Goal: Task Accomplishment & Management: Manage account settings

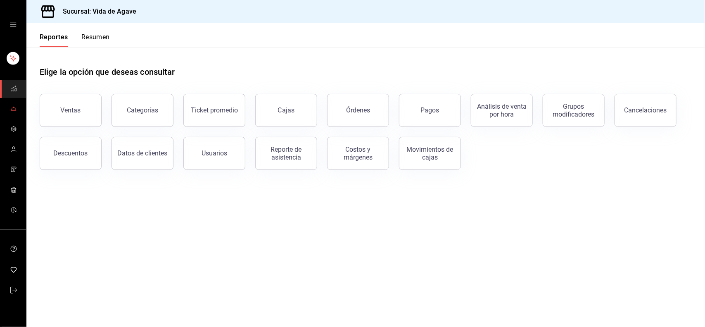
click at [19, 115] on link "mailbox folders" at bounding box center [13, 109] width 26 height 18
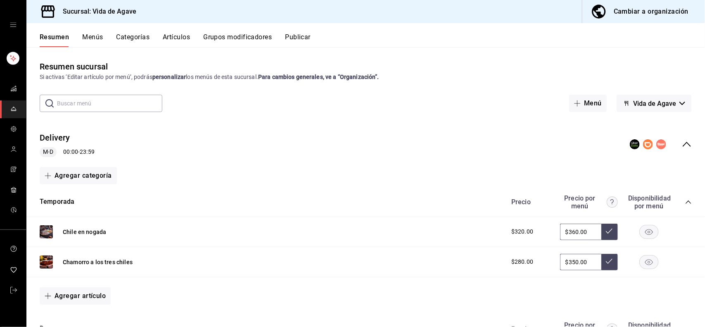
click at [190, 35] on button "Artículos" at bounding box center [176, 40] width 27 height 14
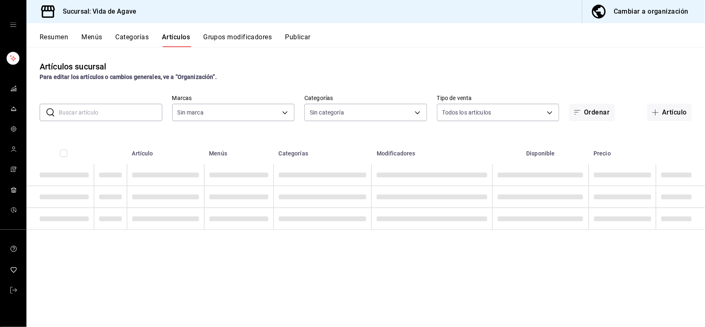
type input "ff43da10-eb43-4a6c-9b53-a479317cfa7e"
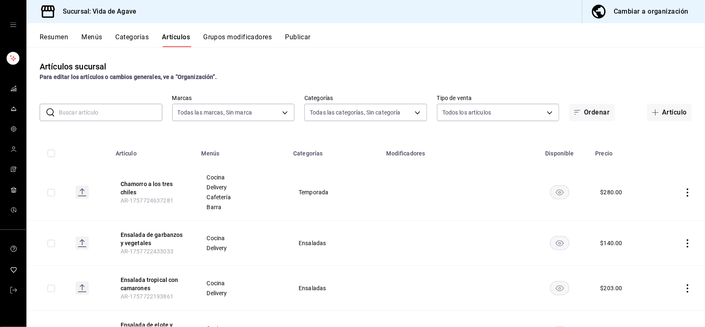
type input "c2fb65bf-0276-4b6a-a1b7-aaaade811108,a5e4aa23-1097-4dca-8a78-e38c2a7d9253,2869d…"
click at [80, 107] on input "text" at bounding box center [111, 112] width 104 height 17
click at [410, 73] on div "Para editar los artículos o cambios generales, ve a “Organización”." at bounding box center [366, 77] width 652 height 9
click at [102, 114] on input "text" at bounding box center [111, 112] width 104 height 17
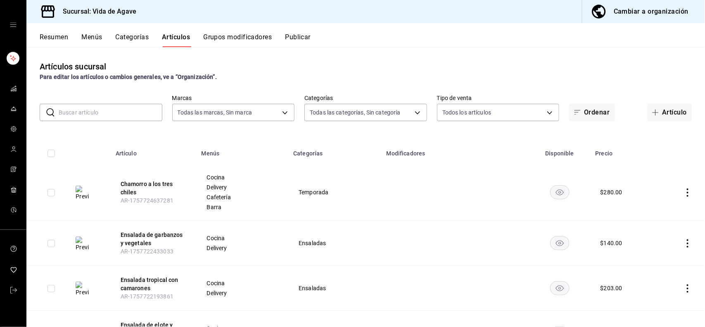
click at [90, 112] on input "text" at bounding box center [111, 112] width 104 height 17
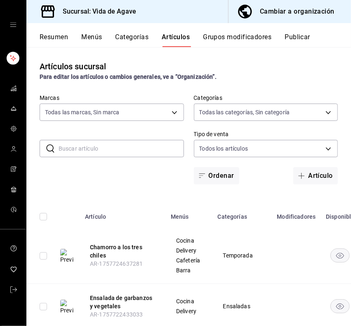
click at [117, 140] on input "text" at bounding box center [122, 148] width 126 height 17
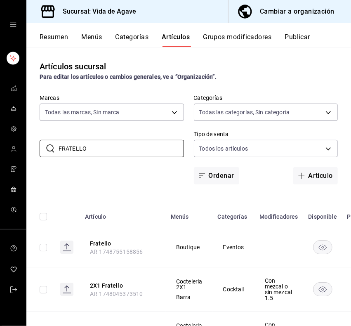
type input "FRATELLO"
click at [270, 203] on th "Modificadores" at bounding box center [279, 214] width 49 height 26
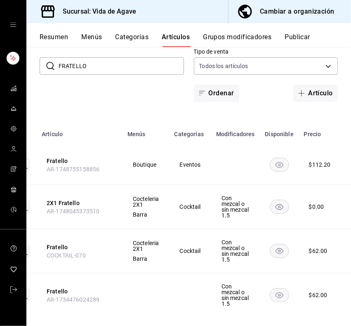
scroll to position [0, 41]
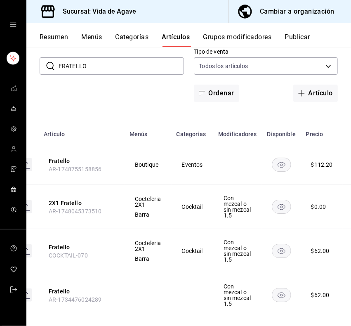
click at [272, 164] on icon "availability-product" at bounding box center [281, 165] width 19 height 14
click at [130, 63] on input "FRATELLO" at bounding box center [122, 66] width 126 height 17
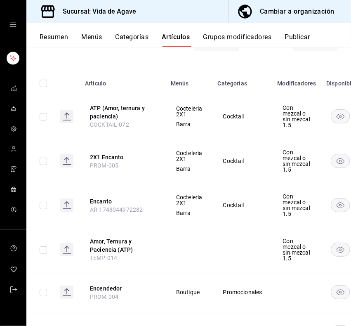
scroll to position [135, 0]
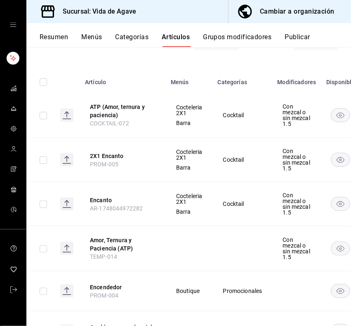
click at [253, 163] on span "Cocktail" at bounding box center [242, 160] width 39 height 6
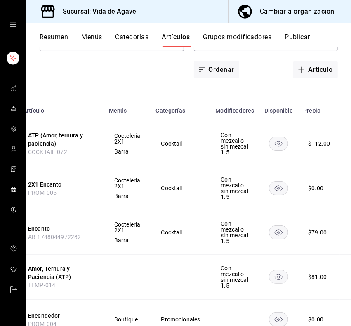
scroll to position [0, 0]
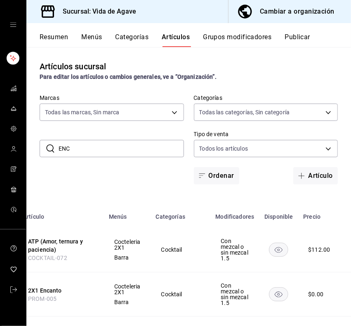
click at [91, 150] on input "ENC" at bounding box center [122, 148] width 126 height 17
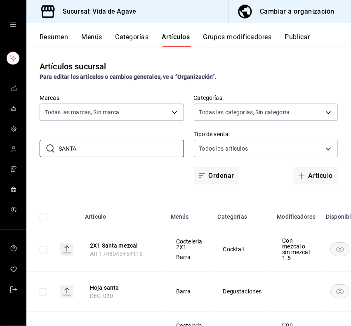
type input "SANTA"
click at [140, 173] on div "​ SANTA ​ Marcas Todas las marcas, Sin marca ff43da10-eb43-4a6c-9b53-a479317cfa…" at bounding box center [188, 140] width 325 height 90
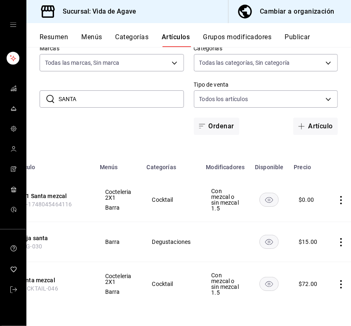
scroll to position [0, 85]
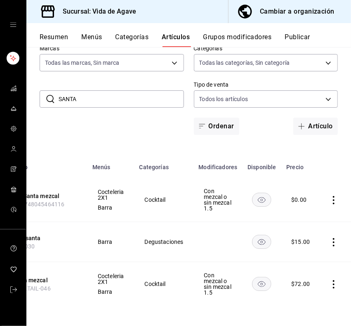
click at [111, 91] on input "SANTA" at bounding box center [122, 99] width 126 height 17
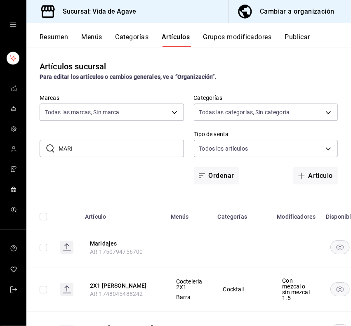
click at [162, 135] on div "​ [PERSON_NAME] ​ Marcas Todas las marcas, Sin marca ff43da10-eb43-4a6c-9b53-a4…" at bounding box center [188, 140] width 325 height 90
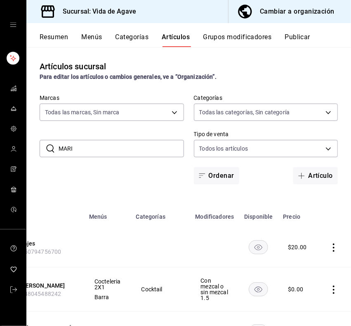
click at [68, 143] on input "MARI" at bounding box center [122, 148] width 126 height 17
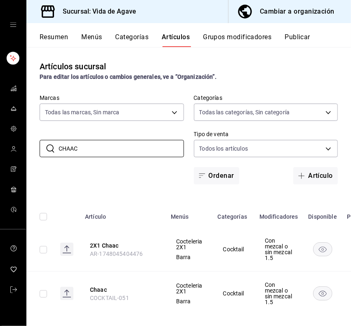
click at [289, 76] on div "Para editar los artículos o cambios generales, ve a “Organización”." at bounding box center [189, 77] width 299 height 9
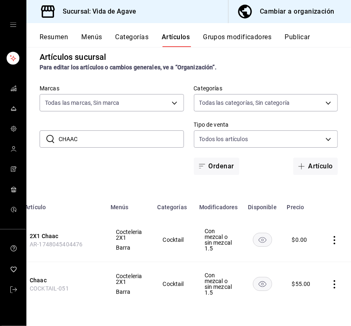
scroll to position [0, 61]
click at [96, 131] on input "CHAAC" at bounding box center [122, 139] width 126 height 17
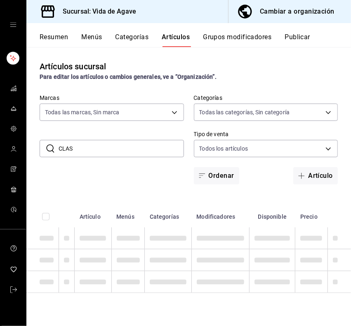
scroll to position [0, 0]
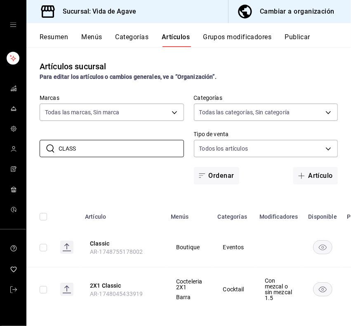
type input "CLASS"
click at [182, 130] on div "​ CLASS ​ Marcas Todas las marcas, Sin marca ff43da10-eb43-4a6c-9b53-a479317cfa…" at bounding box center [188, 140] width 325 height 90
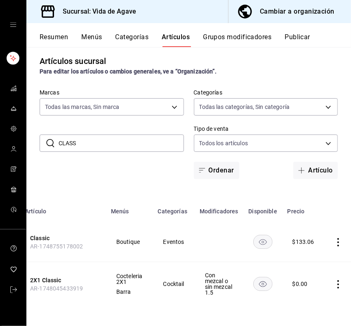
scroll to position [0, 71]
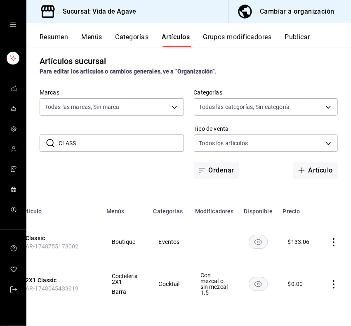
click at [283, 306] on div "Artículos sucursal Para editar los artículos o cambios generales, ve a “Organiz…" at bounding box center [188, 186] width 325 height 279
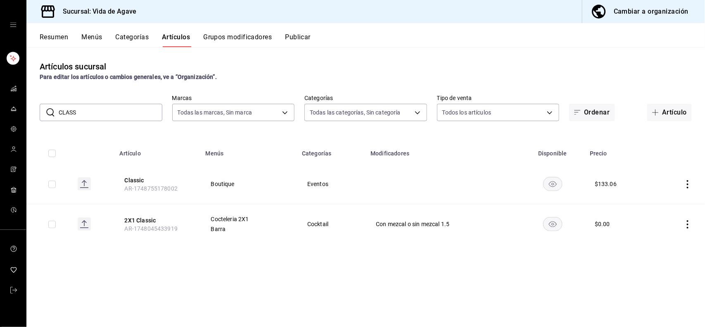
scroll to position [0, 0]
click at [135, 36] on button "Categorías" at bounding box center [132, 40] width 33 height 14
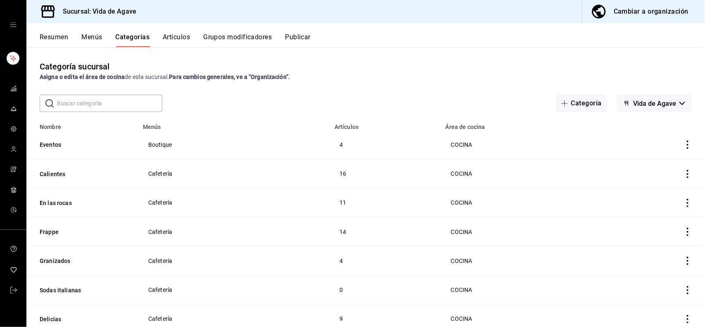
click at [181, 46] on button "Artículos" at bounding box center [176, 40] width 27 height 14
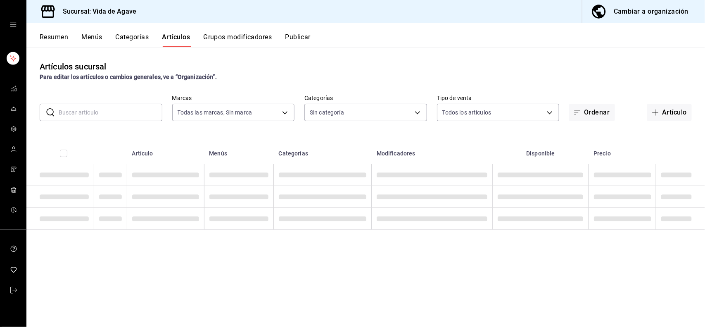
type input "ff43da10-eb43-4a6c-9b53-a479317cfa7e"
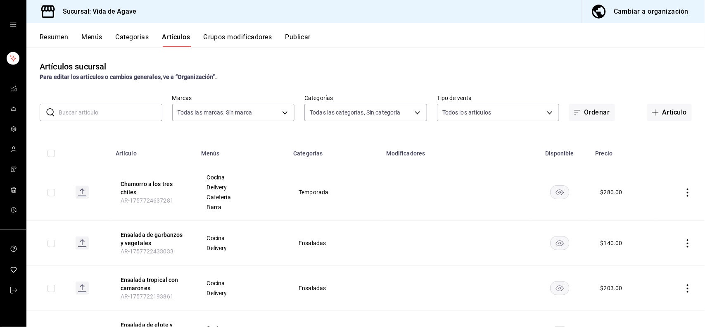
type input "c2fb65bf-0276-4b6a-a1b7-aaaade811108,a5e4aa23-1097-4dca-8a78-e38c2a7d9253,2869d…"
click at [104, 115] on input "text" at bounding box center [111, 112] width 104 height 17
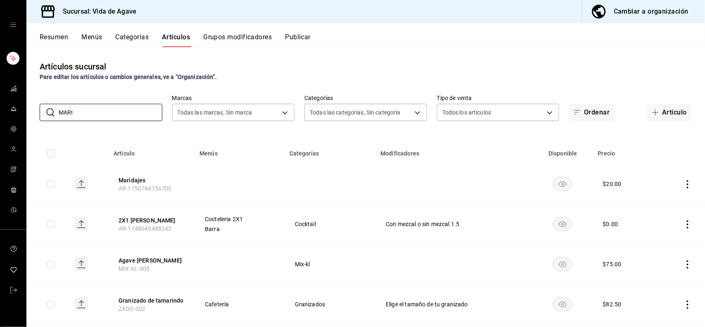
type input "MARI"
click at [227, 197] on td at bounding box center [239, 184] width 90 height 40
click at [141, 42] on button "Categorías" at bounding box center [132, 40] width 33 height 14
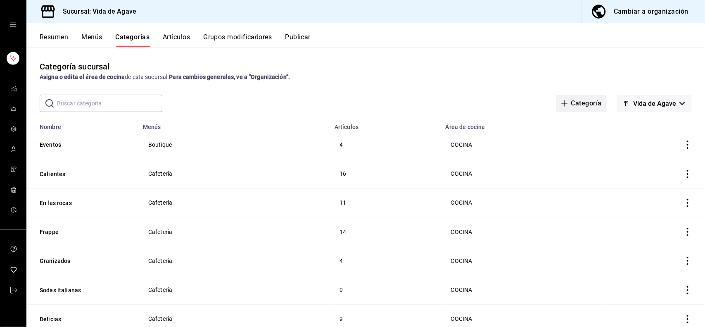
click at [568, 100] on button "Categoría" at bounding box center [581, 103] width 50 height 17
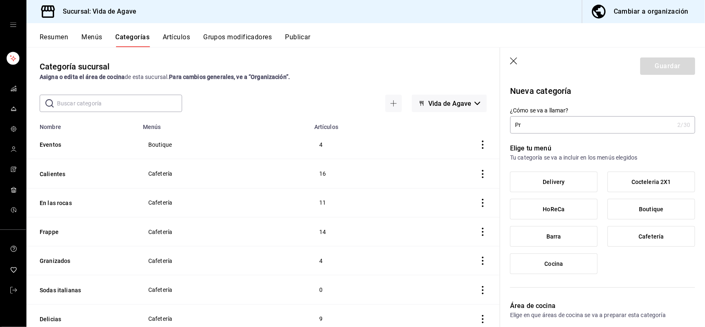
type input "P"
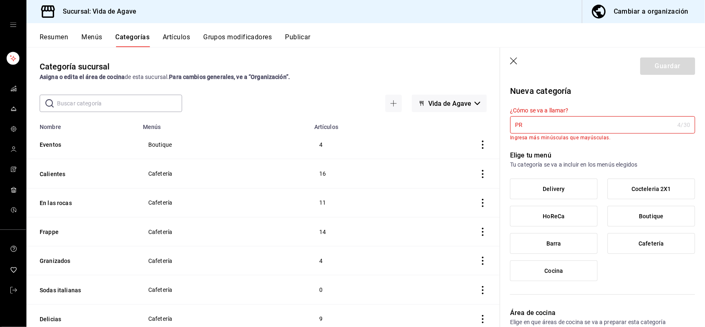
type input "P"
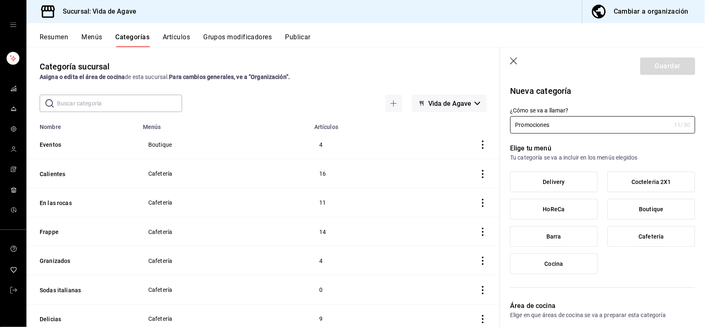
type input "Promociones"
click at [569, 232] on label "Barra" at bounding box center [553, 236] width 87 height 20
click at [0, 0] on input "Barra" at bounding box center [0, 0] width 0 height 0
click at [671, 64] on button "Guardar" at bounding box center [667, 65] width 55 height 17
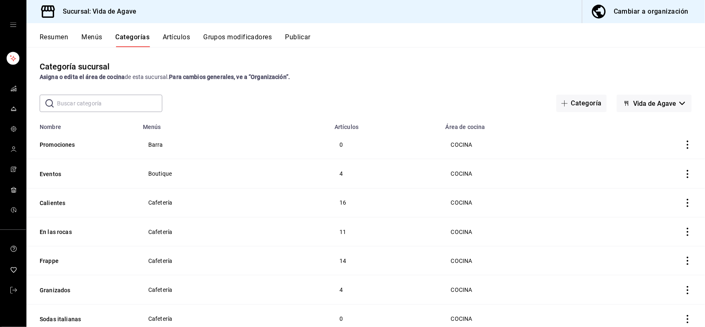
click at [110, 109] on input "text" at bounding box center [109, 103] width 105 height 17
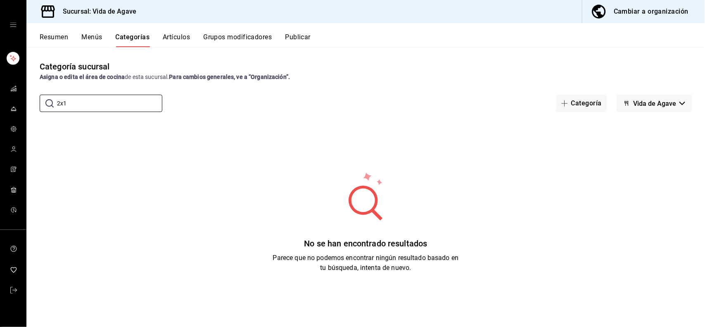
type input "2x1"
click at [185, 38] on button "Artículos" at bounding box center [176, 40] width 27 height 14
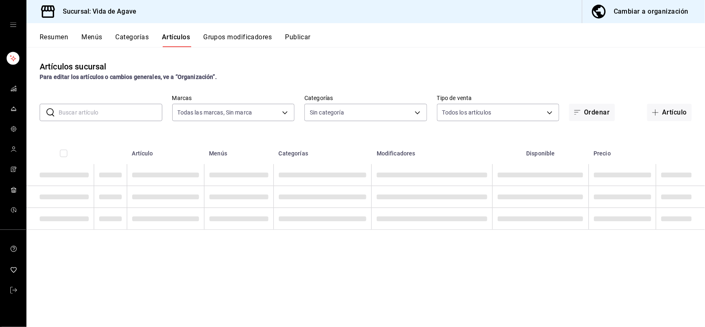
type input "ff43da10-eb43-4a6c-9b53-a479317cfa7e"
type input "a192e7b2-a707-402c-9537-ca38c738ce02,c2fb65bf-0276-4b6a-a1b7-aaaade811108,a5e4a…"
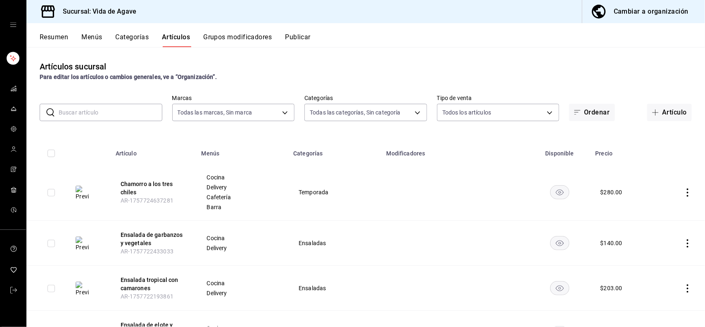
click at [100, 107] on input "text" at bounding box center [111, 112] width 104 height 17
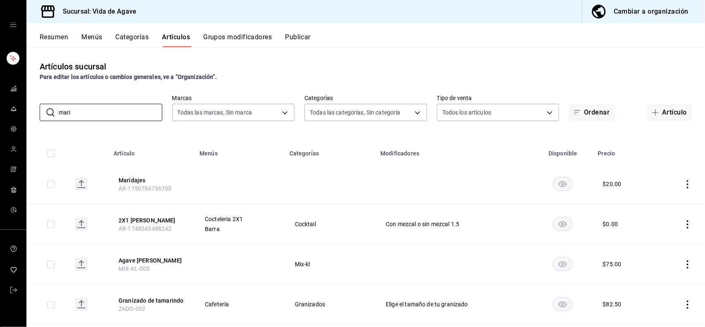
type input "mari"
click at [232, 171] on td at bounding box center [239, 184] width 90 height 40
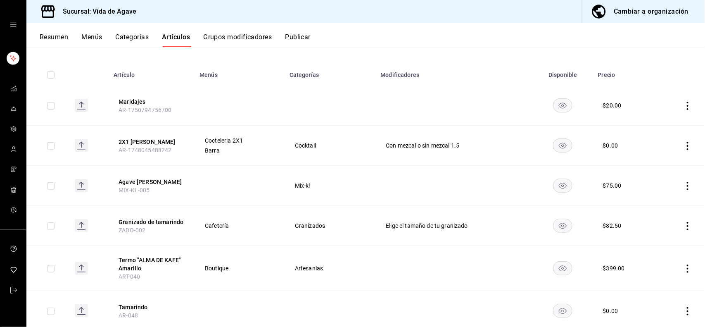
scroll to position [85, 0]
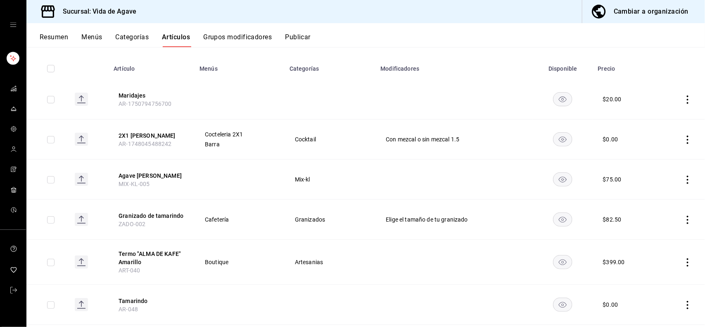
click at [93, 36] on button "Menús" at bounding box center [91, 40] width 21 height 14
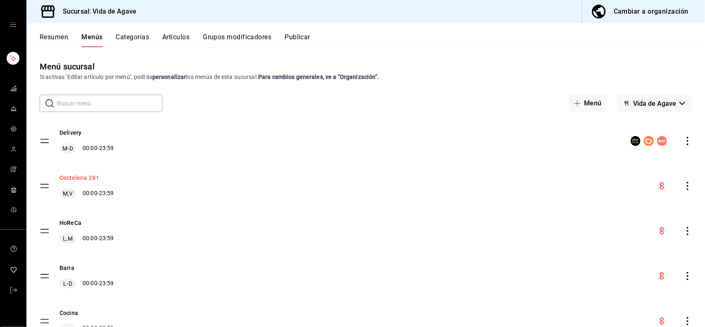
click at [67, 174] on button "Cocteleria 2X1" at bounding box center [79, 177] width 40 height 8
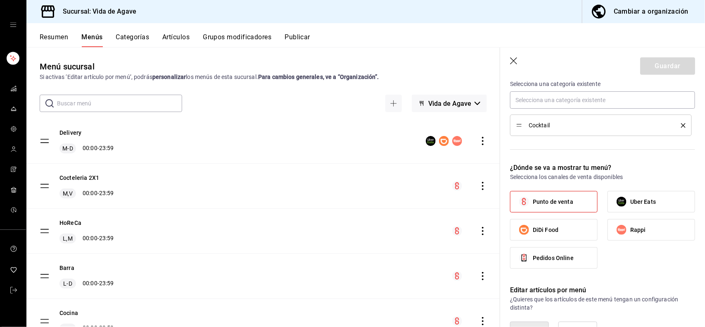
scroll to position [250, 0]
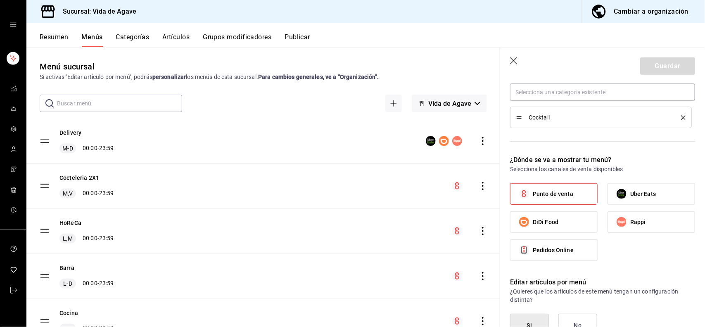
click at [671, 113] on div "Cocktail" at bounding box center [600, 117] width 169 height 9
click at [672, 114] on div "Cocktail" at bounding box center [600, 117] width 169 height 9
click at [681, 115] on icon "delete" at bounding box center [683, 117] width 5 height 5
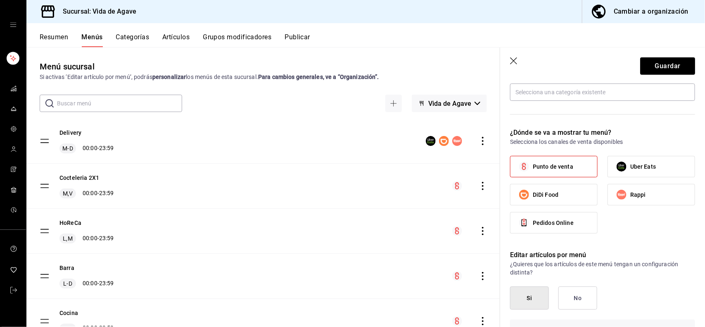
click at [581, 162] on label "Punto de venta" at bounding box center [553, 166] width 87 height 21
click at [533, 162] on input "Punto de venta" at bounding box center [523, 166] width 17 height 17
checkbox input "false"
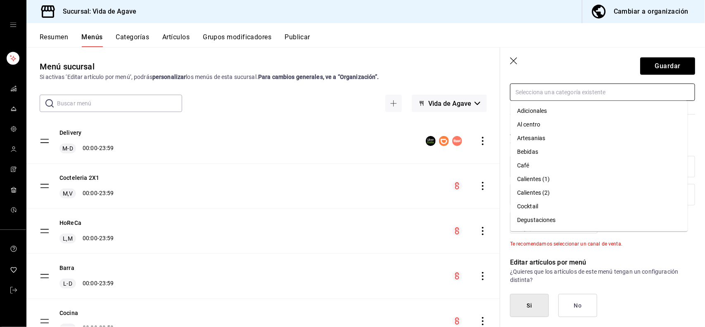
click at [655, 84] on input "text" at bounding box center [602, 91] width 185 height 17
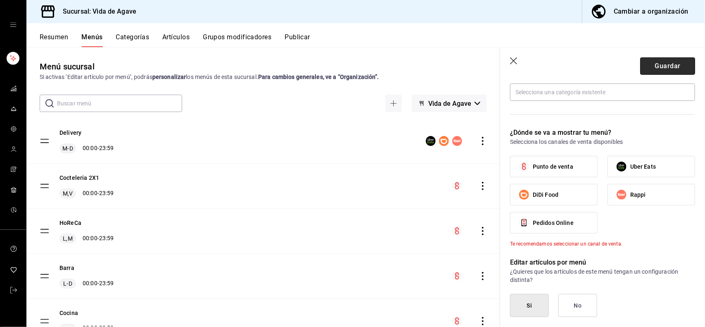
click at [667, 69] on button "Guardar" at bounding box center [667, 65] width 55 height 17
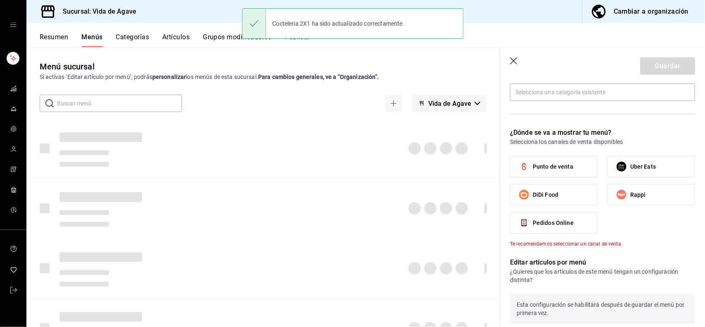
type input "1758660724135"
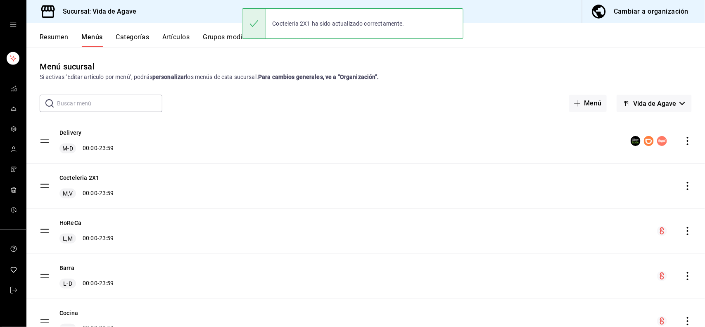
click at [683, 186] on icon "actions" at bounding box center [687, 186] width 8 height 8
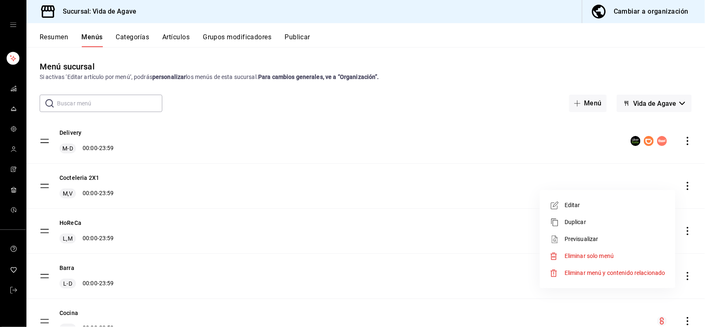
click at [580, 255] on span "Eliminar solo menú" at bounding box center [588, 255] width 49 height 7
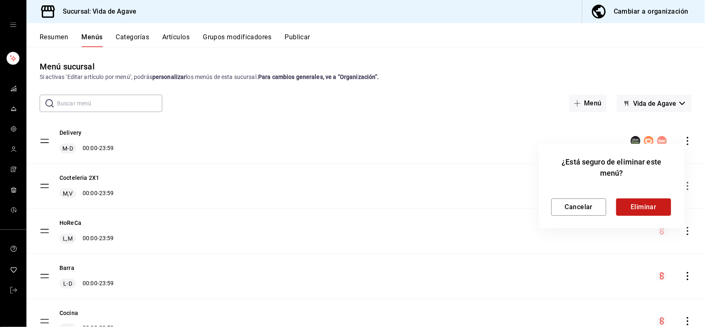
click at [636, 199] on button "Eliminar" at bounding box center [643, 206] width 55 height 17
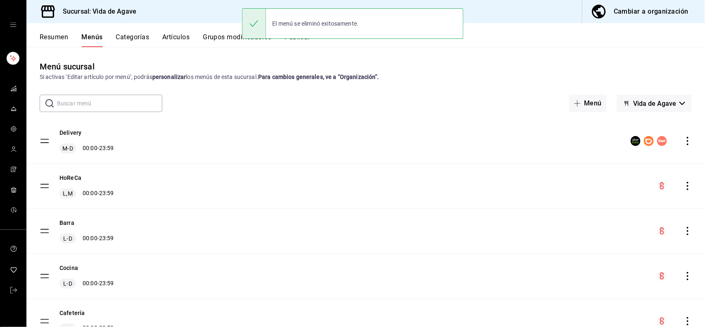
click at [139, 38] on button "Categorías" at bounding box center [132, 40] width 33 height 14
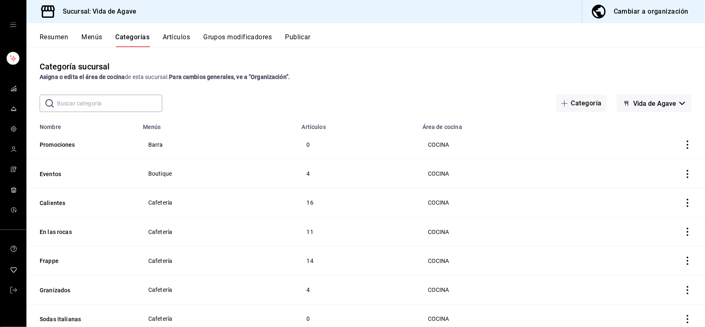
click at [170, 36] on button "Artículos" at bounding box center [176, 40] width 27 height 14
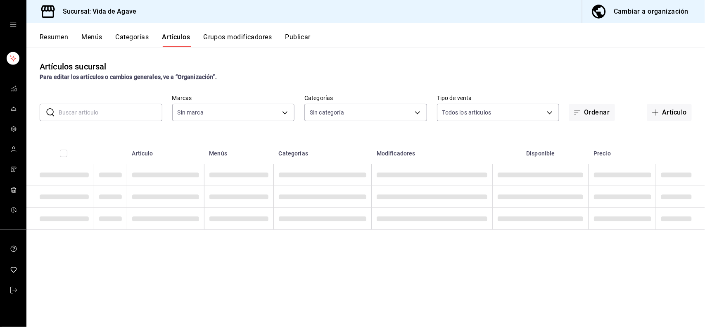
type input "ff43da10-eb43-4a6c-9b53-a479317cfa7e"
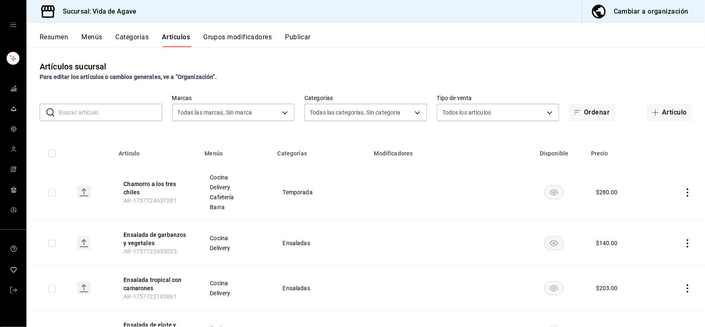
type input "a192e7b2-a707-402c-9537-ca38c738ce02,c2fb65bf-0276-4b6a-a1b7-aaaade811108,a5e4a…"
click at [124, 114] on input "text" at bounding box center [111, 112] width 104 height 17
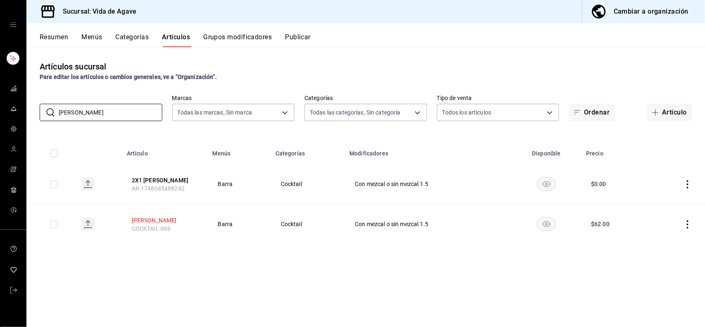
type input "[PERSON_NAME]"
click at [145, 219] on button "[PERSON_NAME]" at bounding box center [165, 220] width 66 height 8
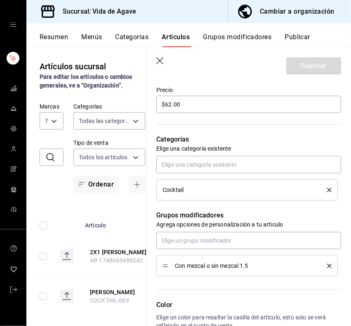
scroll to position [204, 0]
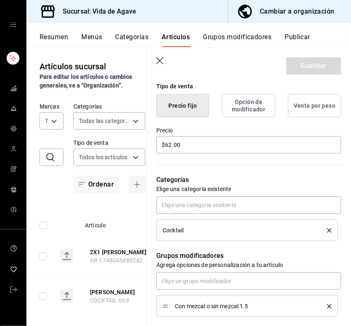
click at [193, 131] on label "Precio" at bounding box center [248, 131] width 185 height 6
click at [192, 145] on input "$62.00" at bounding box center [248, 144] width 185 height 17
type textarea "x"
type input "$4.00"
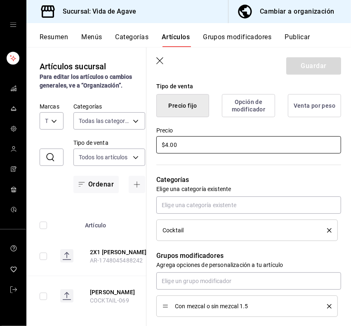
type textarea "x"
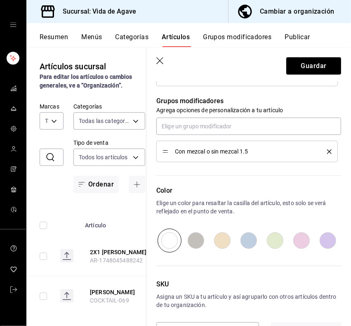
scroll to position [380, 0]
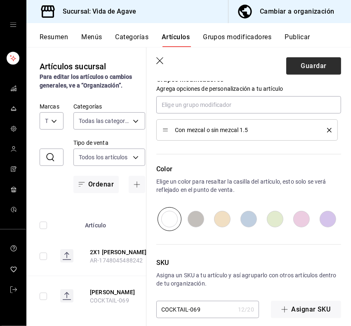
type input "$40.00"
click at [315, 62] on button "Guardar" at bounding box center [314, 65] width 55 height 17
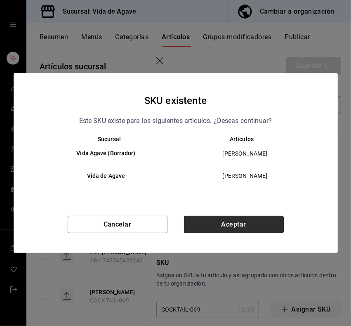
click at [242, 225] on button "Aceptar" at bounding box center [234, 224] width 100 height 17
type textarea "x"
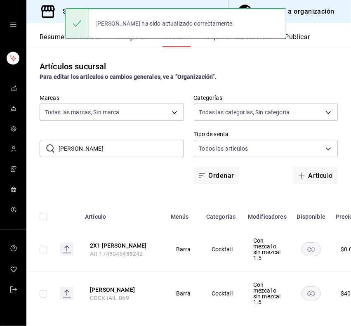
click at [96, 152] on input "[PERSON_NAME]" at bounding box center [122, 148] width 126 height 17
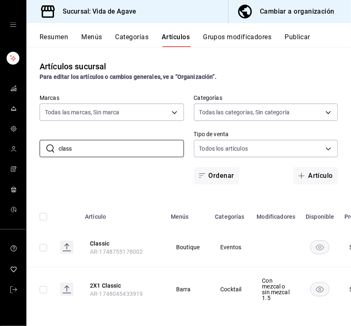
type input "class"
click at [107, 237] on th "Classic AR-1748755178002" at bounding box center [123, 248] width 86 height 40
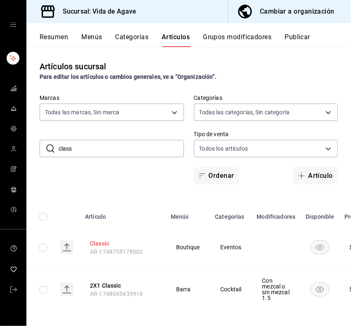
click at [104, 243] on button "Classic" at bounding box center [123, 243] width 66 height 8
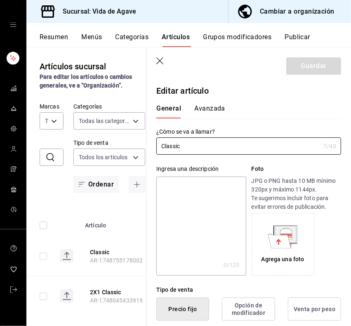
scroll to position [244, 0]
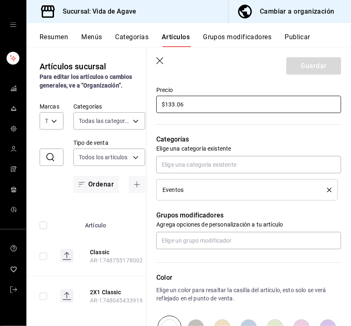
click at [190, 104] on input "$133.06" at bounding box center [248, 104] width 185 height 17
type input "$40.00"
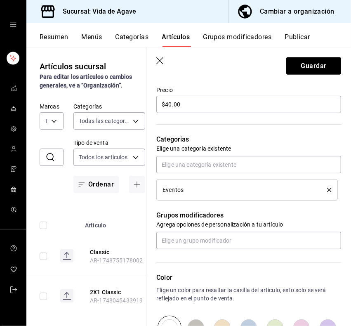
click at [327, 189] on icon "delete" at bounding box center [329, 190] width 5 height 5
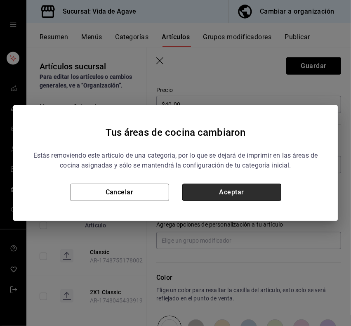
click at [232, 190] on button "Aceptar" at bounding box center [232, 192] width 99 height 17
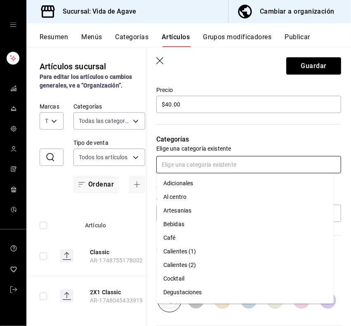
click at [213, 163] on input "text" at bounding box center [248, 164] width 185 height 17
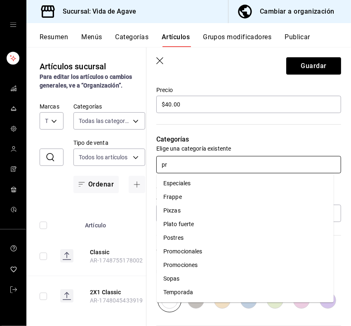
type input "pro"
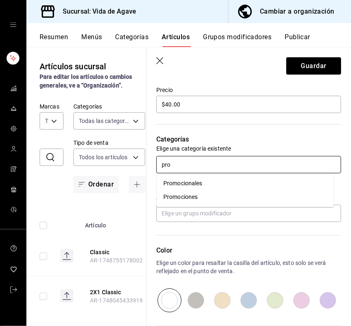
click at [186, 199] on li "Promociones" at bounding box center [245, 197] width 177 height 14
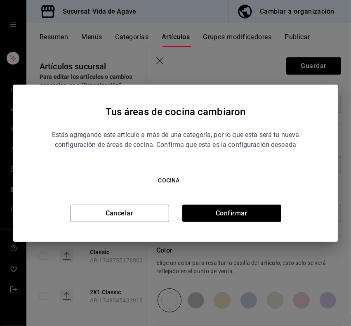
click at [243, 200] on div "Estás agregando este artículo a más de una categoría, por lo que esta será tu n…" at bounding box center [175, 172] width 285 height 99
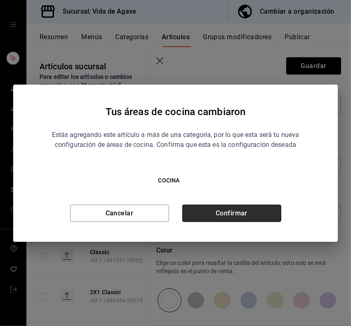
click at [239, 207] on button "Confirmar" at bounding box center [232, 213] width 99 height 17
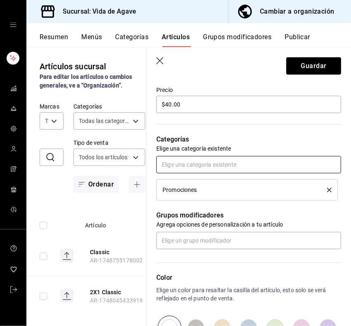
scroll to position [362, 0]
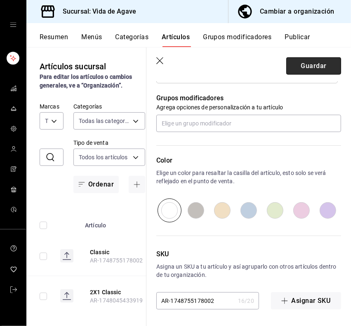
click at [310, 66] on button "Guardar" at bounding box center [314, 65] width 55 height 17
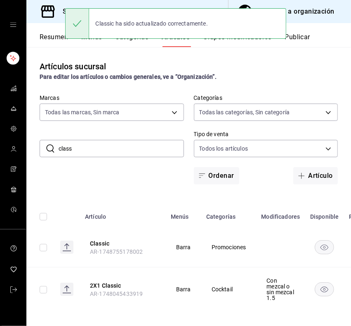
click at [97, 147] on input "class" at bounding box center [122, 148] width 126 height 17
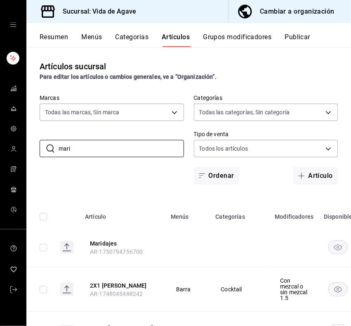
type input "mari"
click at [90, 188] on div "Artículos sucursal Para editar los artículos o cambios generales, ve a “Organiz…" at bounding box center [188, 186] width 325 height 279
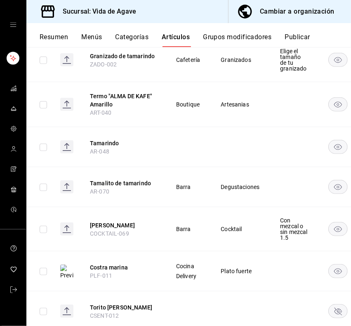
scroll to position [318, 0]
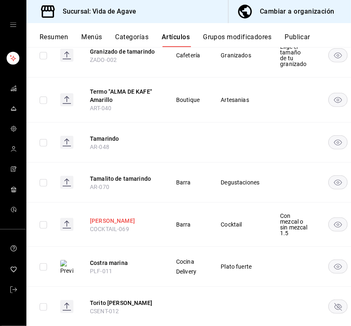
click at [100, 225] on button "[PERSON_NAME]" at bounding box center [123, 221] width 66 height 8
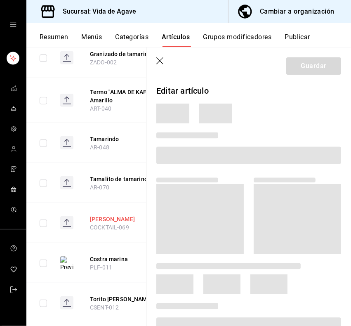
scroll to position [306, 0]
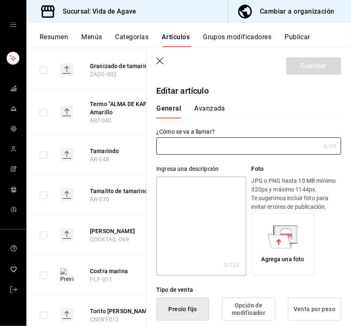
type input "[PERSON_NAME]"
type textarea "[PERSON_NAME], fresas, jarabe natural, [PERSON_NAME]"
type textarea "x"
type input "COCKTAIL-069"
type textarea "x"
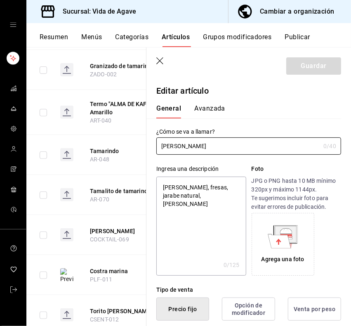
type input "$40.00"
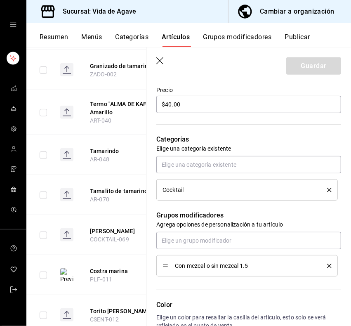
click at [327, 189] on icon "delete" at bounding box center [329, 190] width 5 height 5
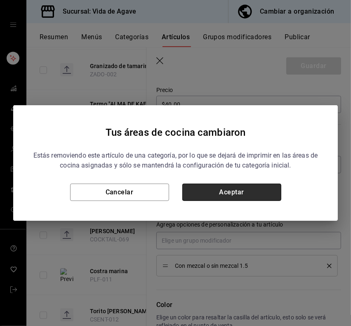
click at [210, 191] on button "Aceptar" at bounding box center [232, 192] width 99 height 17
type textarea "x"
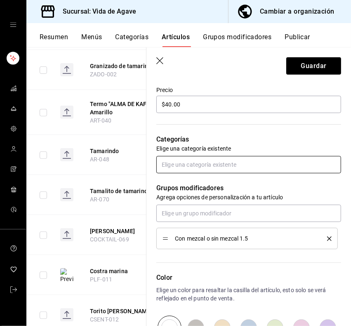
click at [212, 164] on input "text" at bounding box center [248, 164] width 185 height 17
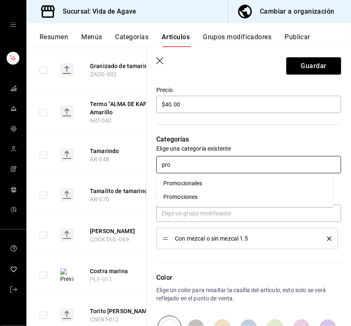
type input "prom"
click at [194, 198] on li "Promociones" at bounding box center [245, 197] width 177 height 14
type textarea "x"
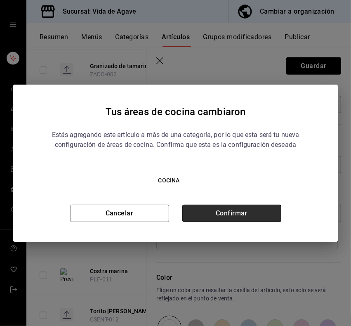
click at [253, 206] on button "Confirmar" at bounding box center [232, 213] width 99 height 17
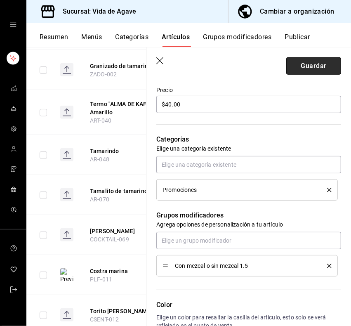
click at [298, 68] on button "Guardar" at bounding box center [314, 65] width 55 height 17
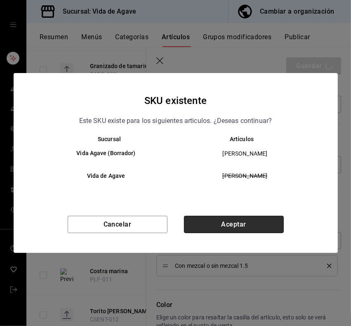
click at [240, 228] on button "Aceptar" at bounding box center [234, 224] width 100 height 17
type textarea "x"
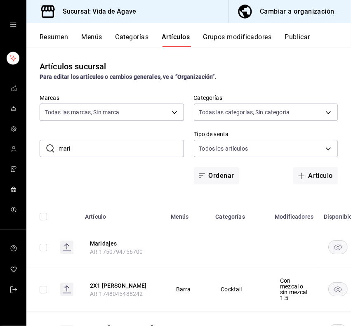
click at [85, 149] on input "mari" at bounding box center [122, 148] width 126 height 17
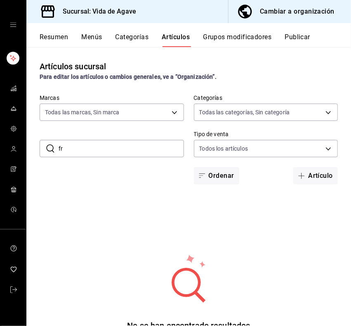
type input "f"
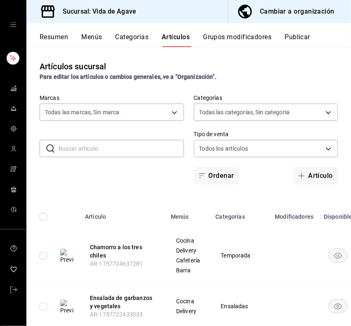
click at [85, 149] on input "text" at bounding box center [122, 148] width 126 height 17
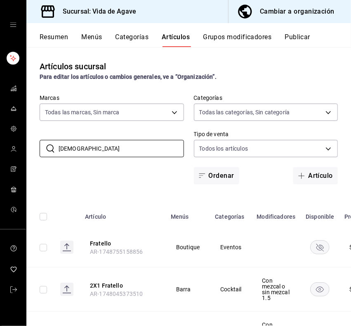
type input "[DEMOGRAPHIC_DATA]"
click at [104, 206] on th "Artículo" at bounding box center [123, 214] width 86 height 26
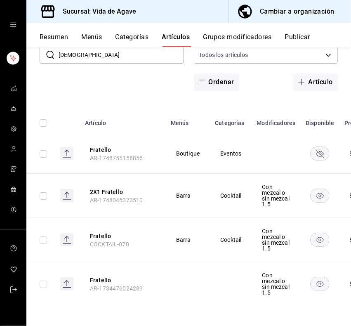
scroll to position [119, 0]
click at [98, 276] on button "Fratello" at bounding box center [123, 280] width 66 height 8
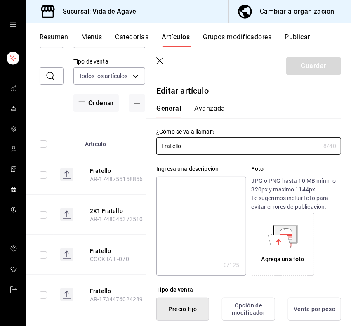
scroll to position [244, 0]
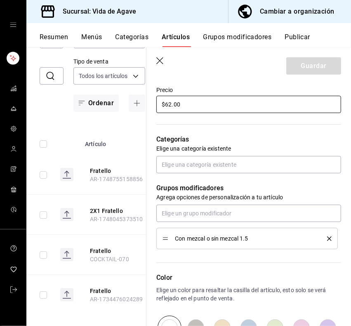
click at [228, 103] on input "$62.00" at bounding box center [248, 104] width 185 height 17
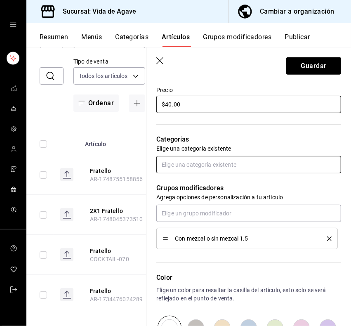
type input "$40.00"
click at [209, 159] on input "text" at bounding box center [248, 164] width 185 height 17
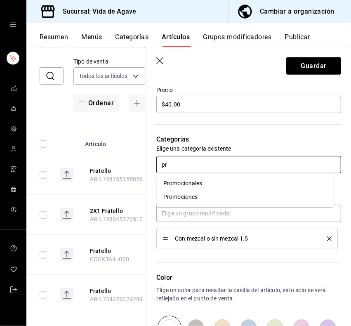
type input "pro"
click at [189, 201] on li "Promociones" at bounding box center [245, 197] width 177 height 14
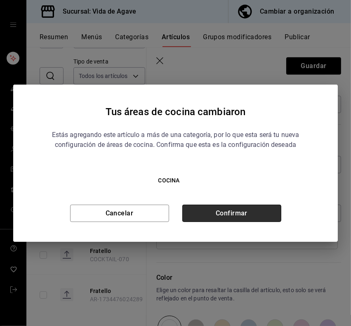
click at [263, 218] on button "Confirmar" at bounding box center [232, 213] width 99 height 17
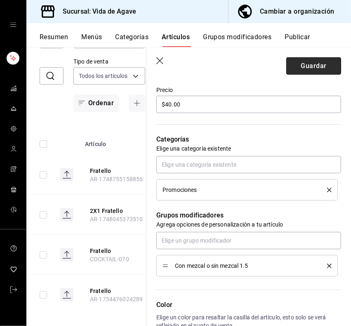
click at [319, 64] on button "Guardar" at bounding box center [314, 65] width 55 height 17
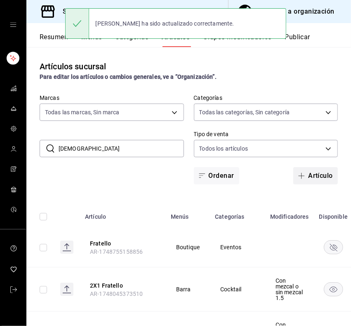
click at [302, 173] on button "Artículo" at bounding box center [316, 175] width 45 height 17
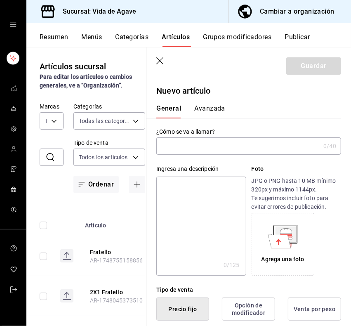
click at [163, 60] on icon "button" at bounding box center [160, 61] width 8 height 8
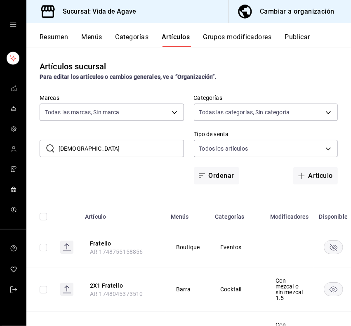
click at [100, 148] on input "[DEMOGRAPHIC_DATA]" at bounding box center [122, 148] width 126 height 17
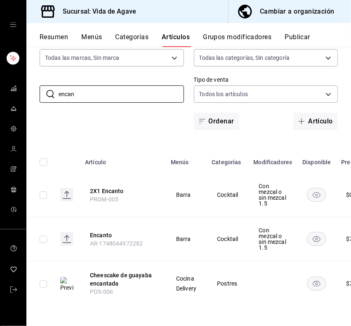
scroll to position [74, 0]
type input "encan"
click at [303, 113] on button "Artículo" at bounding box center [316, 121] width 45 height 17
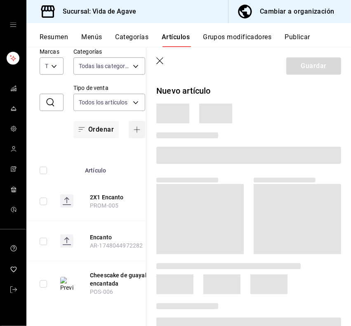
scroll to position [46, 0]
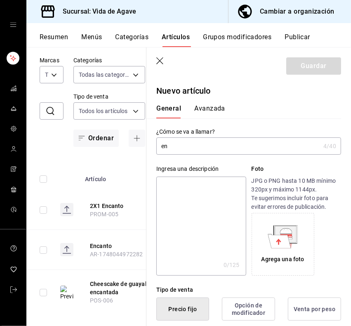
type input "e"
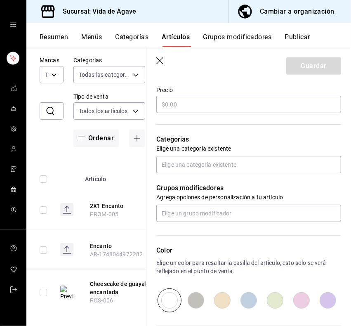
type input "Encanto"
click at [184, 92] on label "Precio" at bounding box center [248, 91] width 185 height 6
click at [182, 102] on input "text" at bounding box center [248, 104] width 185 height 17
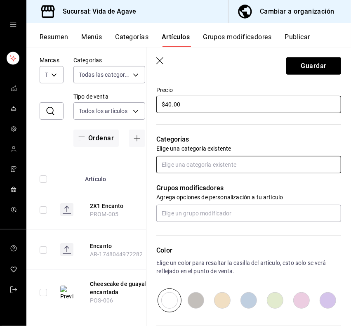
type input "$40.00"
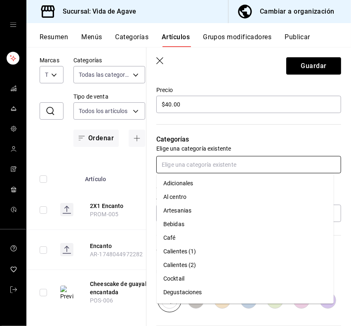
click at [191, 165] on input "text" at bounding box center [248, 164] width 185 height 17
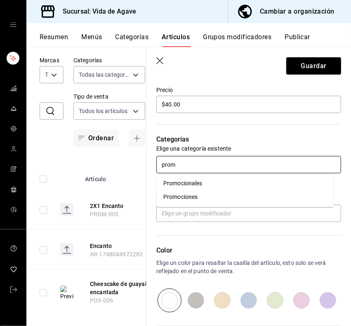
type input "promo"
click at [187, 197] on li "Promociones" at bounding box center [245, 197] width 177 height 14
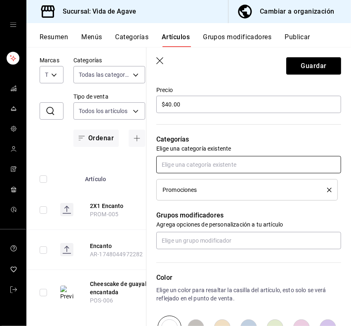
scroll to position [362, 0]
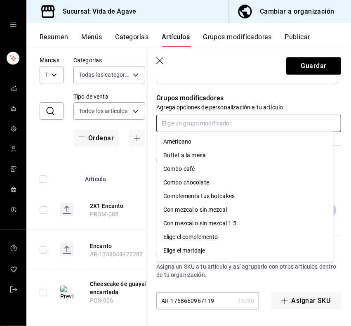
click at [204, 125] on input "text" at bounding box center [248, 123] width 185 height 17
click at [216, 228] on div "Con mezcal o sin mezcal 1.5" at bounding box center [201, 223] width 74 height 9
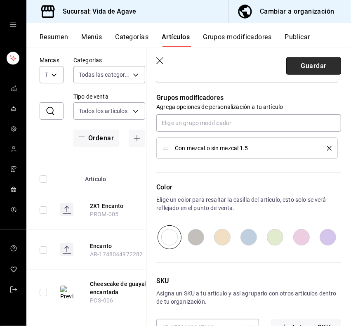
click at [302, 62] on button "Guardar" at bounding box center [314, 65] width 55 height 17
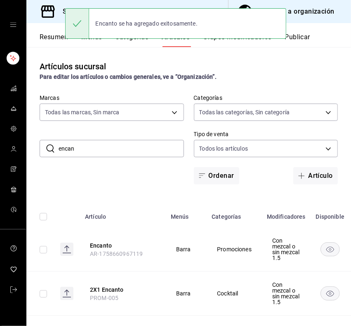
click at [111, 149] on input "encan" at bounding box center [122, 148] width 126 height 17
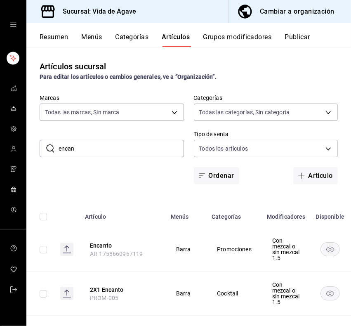
click at [111, 149] on input "encan" at bounding box center [122, 148] width 126 height 17
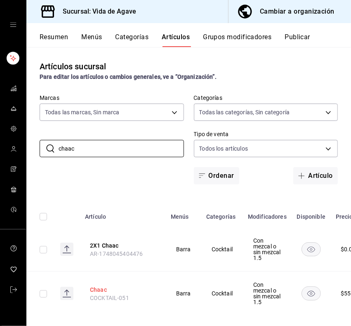
type input "chaac"
click at [95, 294] on button "Chaac" at bounding box center [123, 290] width 66 height 8
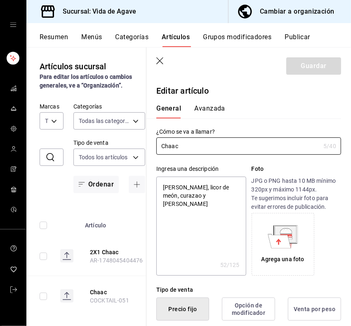
scroll to position [244, 0]
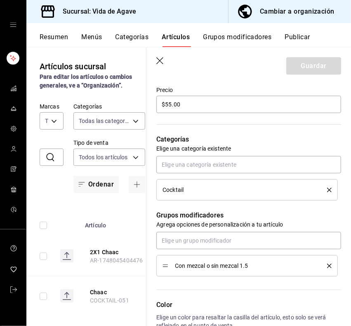
click at [323, 195] on li "Cocktail" at bounding box center [247, 189] width 182 height 21
click at [327, 192] on icon "delete" at bounding box center [329, 190] width 5 height 5
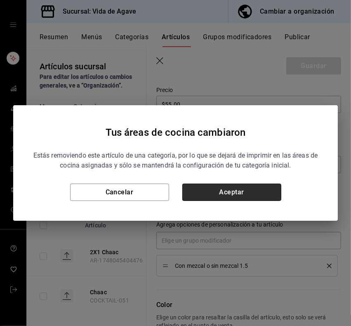
click at [255, 184] on button "Aceptar" at bounding box center [232, 192] width 99 height 17
type textarea "x"
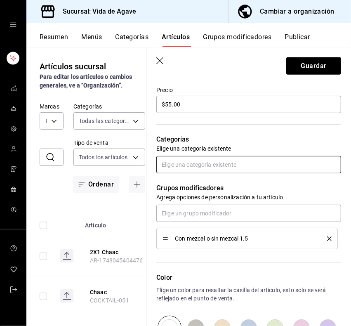
click at [230, 171] on input "text" at bounding box center [248, 164] width 185 height 17
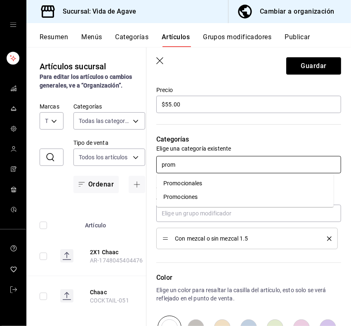
type input "promo"
click at [202, 199] on li "Promociones" at bounding box center [245, 197] width 177 height 14
type textarea "x"
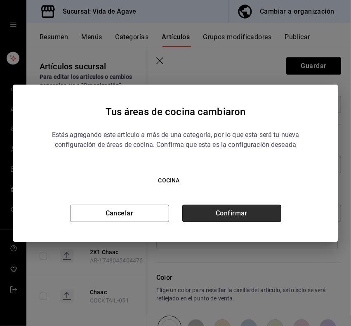
click at [267, 215] on button "Confirmar" at bounding box center [232, 213] width 99 height 17
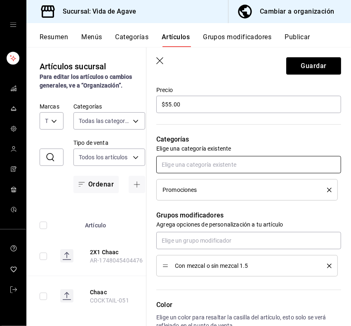
scroll to position [389, 0]
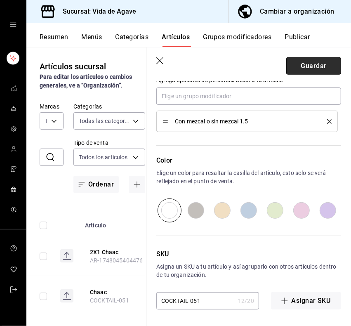
click at [299, 63] on button "Guardar" at bounding box center [314, 65] width 55 height 17
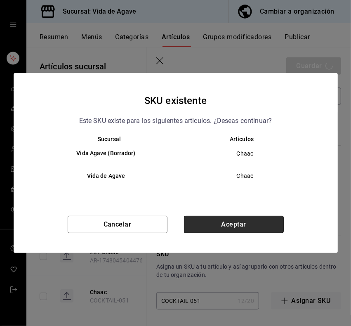
click at [228, 224] on button "Aceptar" at bounding box center [234, 224] width 100 height 17
type textarea "x"
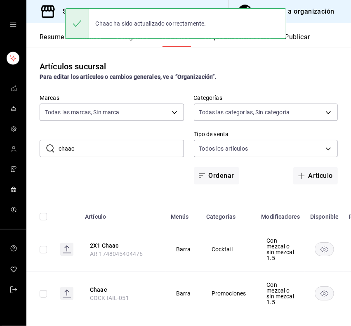
click at [99, 156] on input "chaac" at bounding box center [122, 148] width 126 height 17
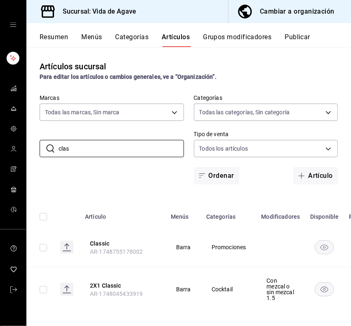
scroll to position [19, 0]
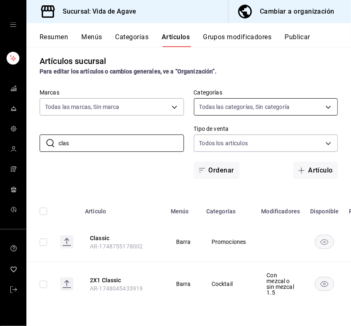
type input "clas"
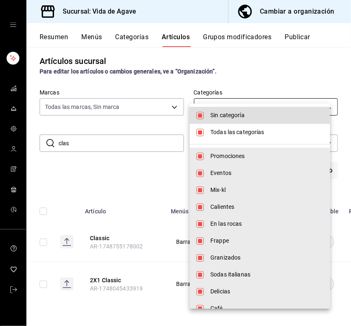
click at [256, 95] on body "Sucursal: Vida de Agave Cambiar a organización Resumen Menús Categorías Artícul…" at bounding box center [175, 163] width 351 height 326
click at [237, 118] on span "Sin categoría" at bounding box center [267, 115] width 113 height 9
checkbox input "false"
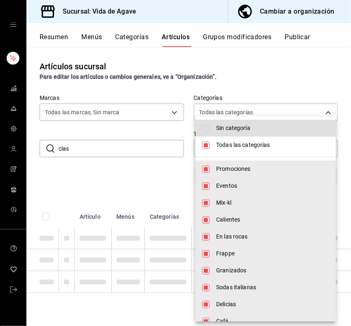
scroll to position [0, 0]
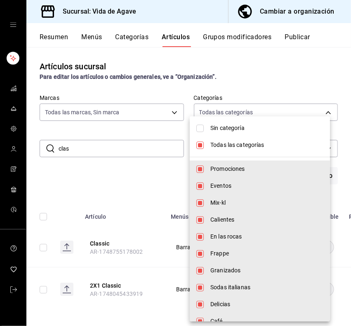
click at [232, 141] on span "Todas las categorías" at bounding box center [267, 145] width 113 height 9
checkbox input "false"
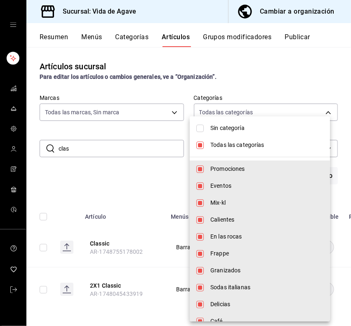
checkbox input "false"
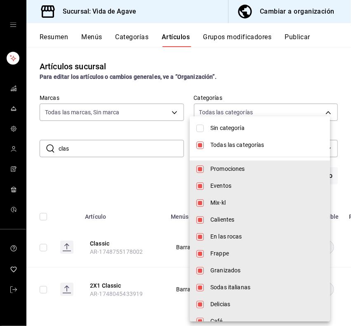
checkbox input "false"
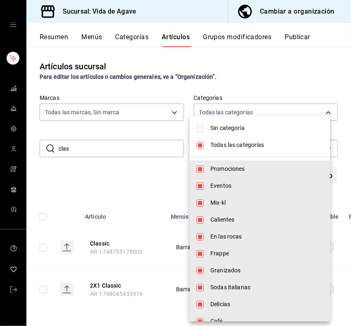
checkbox input "false"
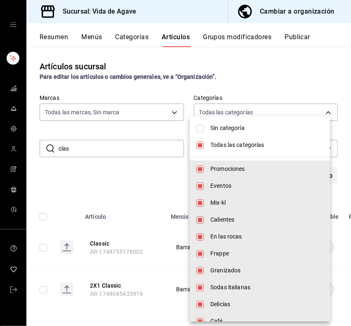
checkbox input "false"
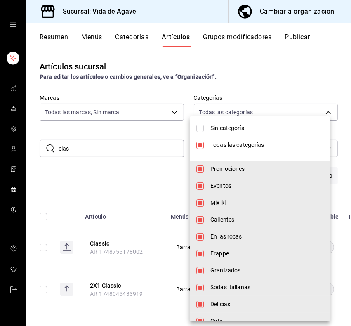
checkbox input "false"
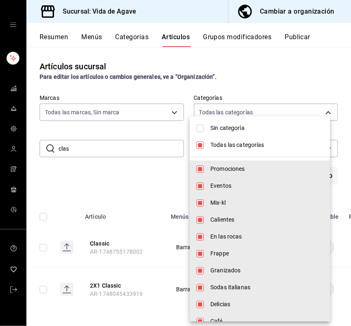
checkbox input "false"
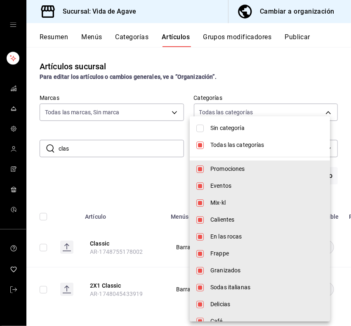
checkbox input "false"
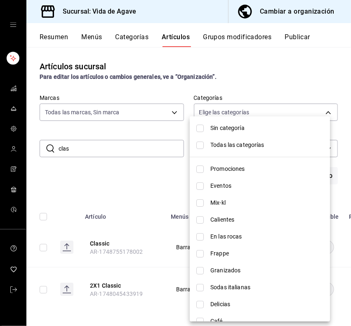
click at [222, 170] on span "Promociones" at bounding box center [267, 169] width 113 height 9
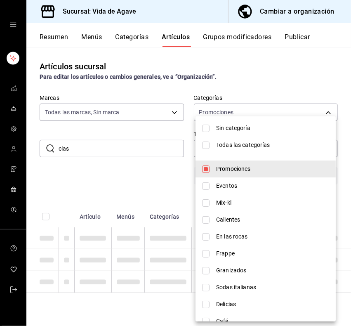
type input "a192e7b2-a707-402c-9537-ca38c738ce02"
checkbox input "true"
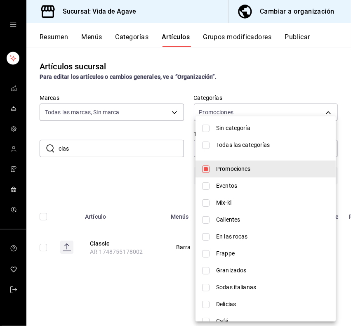
click at [157, 183] on div at bounding box center [175, 163] width 351 height 326
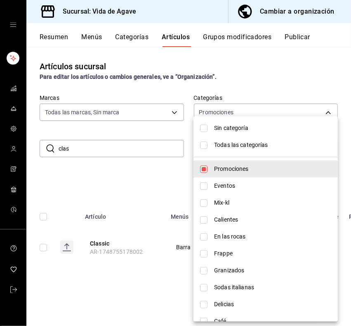
click at [130, 180] on div at bounding box center [175, 163] width 351 height 326
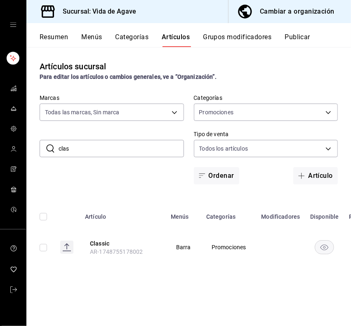
click at [106, 147] on input "clas" at bounding box center [122, 148] width 126 height 17
click at [106, 147] on input "text" at bounding box center [122, 148] width 126 height 17
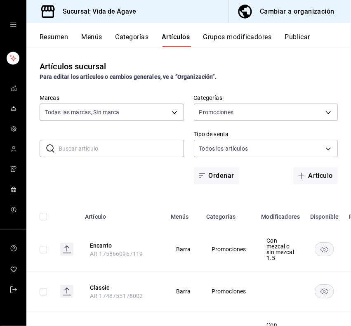
click at [112, 182] on div "​ ​ Marcas Todas las marcas, Sin marca ff43da10-eb43-4a6c-9b53-a479317cfa7e Cat…" at bounding box center [188, 140] width 325 height 90
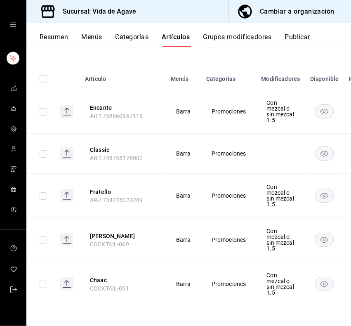
scroll to position [169, 0]
click at [106, 146] on button "Classic" at bounding box center [123, 150] width 66 height 8
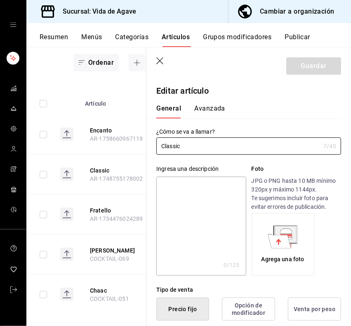
scroll to position [244, 0]
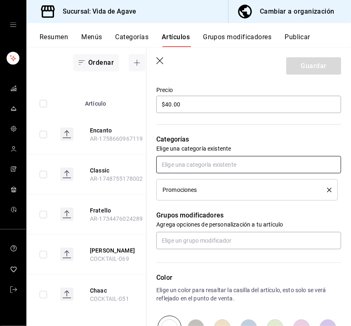
click at [209, 164] on input "text" at bounding box center [248, 164] width 185 height 17
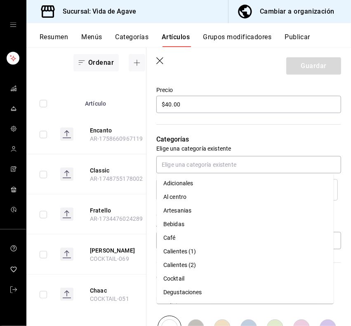
click at [228, 147] on p "Elige una categoría existente" at bounding box center [248, 149] width 185 height 8
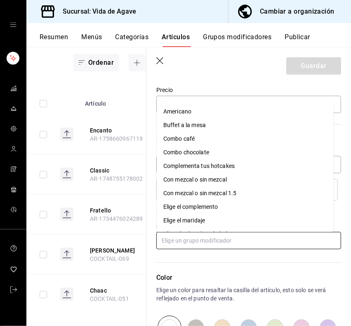
click at [193, 238] on input "text" at bounding box center [248, 240] width 185 height 17
click at [215, 195] on div "Con mezcal o sin mezcal 1.5" at bounding box center [201, 194] width 74 height 9
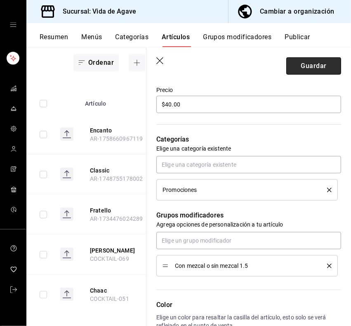
click at [297, 67] on button "Guardar" at bounding box center [314, 65] width 55 height 17
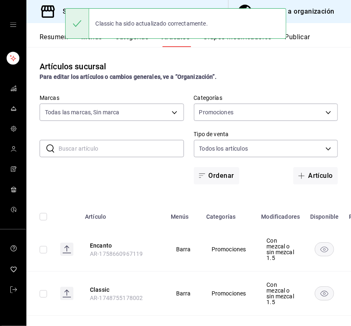
click at [304, 166] on div "​ ​ Marcas Todas las marcas, Sin marca ff43da10-eb43-4a6c-9b53-a479317cfa7e Cat…" at bounding box center [188, 140] width 325 height 90
click at [304, 168] on button "Artículo" at bounding box center [316, 175] width 45 height 17
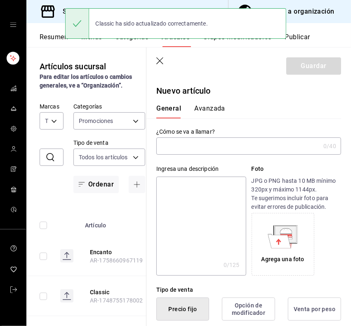
click at [194, 147] on input "text" at bounding box center [238, 146] width 164 height 17
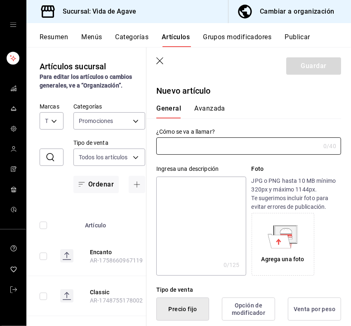
click at [158, 57] on header "Guardar" at bounding box center [249, 64] width 205 height 34
click at [160, 60] on icon "button" at bounding box center [160, 61] width 8 height 8
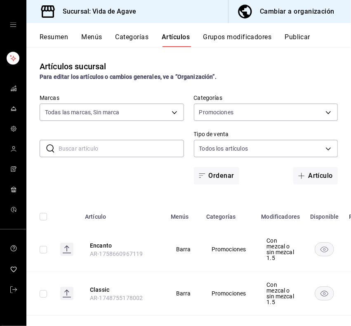
click at [77, 147] on input "text" at bounding box center [122, 148] width 126 height 17
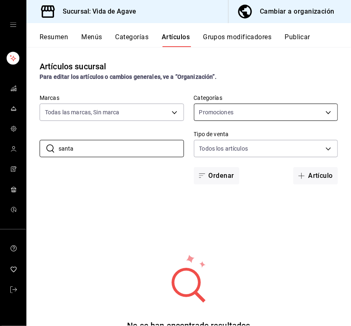
type input "santa"
click at [275, 114] on body "Sucursal: Vida de Agave Cambiar a organización Resumen Menús Categorías Artícul…" at bounding box center [175, 163] width 351 height 326
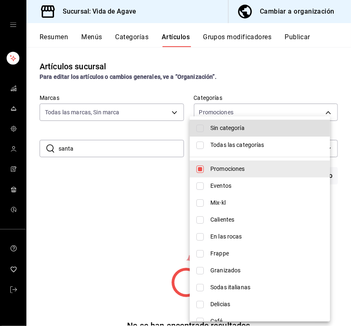
click at [257, 142] on span "Todas las categorías" at bounding box center [267, 145] width 113 height 9
type input "a192e7b2-a707-402c-9537-ca38c738ce02,c2fb65bf-0276-4b6a-a1b7-aaaade811108,a5e4a…"
checkbox input "true"
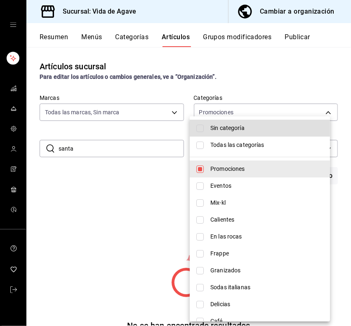
checkbox input "true"
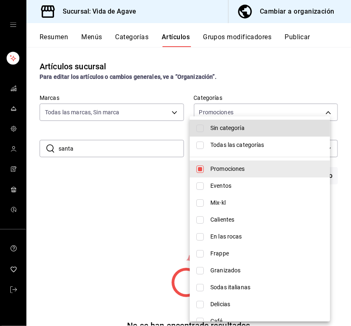
checkbox input "true"
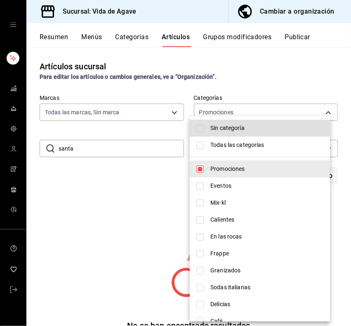
checkbox input "true"
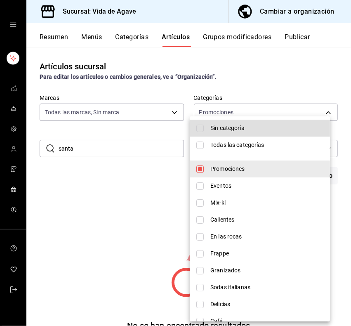
checkbox input "true"
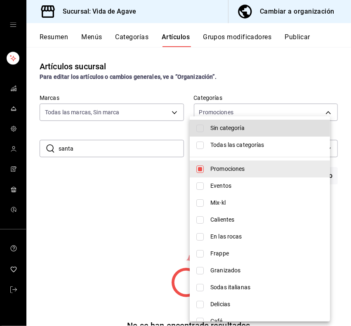
checkbox input "true"
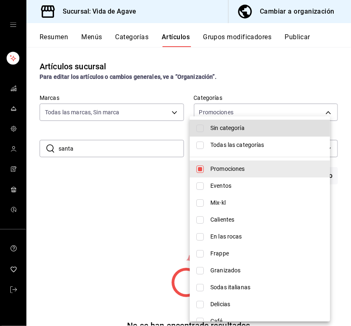
checkbox input "true"
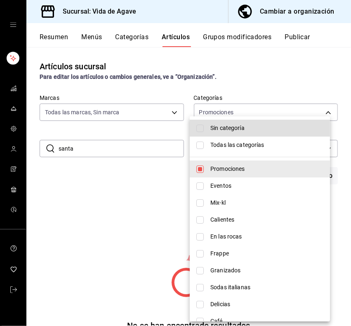
checkbox input "true"
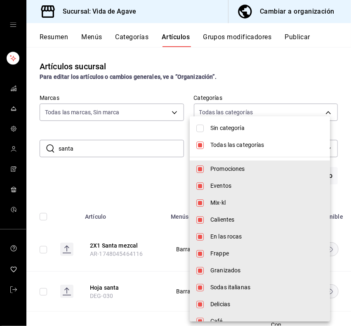
click at [220, 120] on li "Sin categoría" at bounding box center [260, 128] width 140 height 17
checkbox input "true"
click at [222, 79] on div at bounding box center [175, 163] width 351 height 326
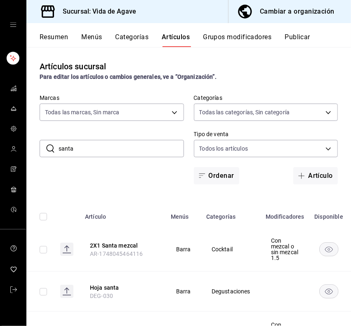
click at [111, 133] on div "​ santa ​ Marcas Todas las marcas, Sin marca ff43da10-eb43-4a6c-9b53-a479317cfa…" at bounding box center [188, 140] width 325 height 90
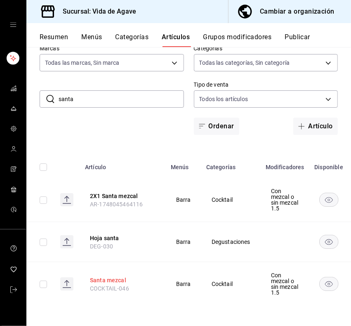
click at [135, 276] on button "Santa mezcal" at bounding box center [123, 280] width 66 height 8
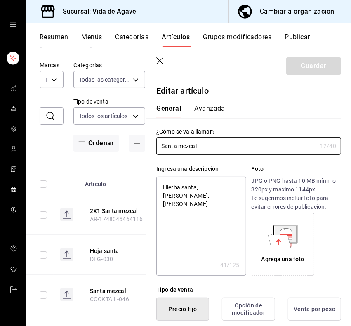
scroll to position [244, 0]
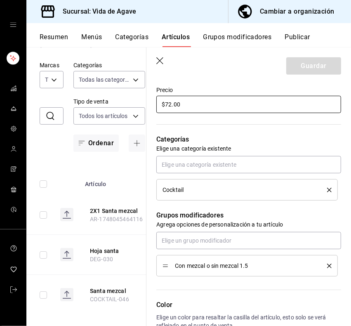
click at [214, 111] on input "$72.00" at bounding box center [248, 104] width 185 height 17
type textarea "x"
type input "$4.00"
type textarea "x"
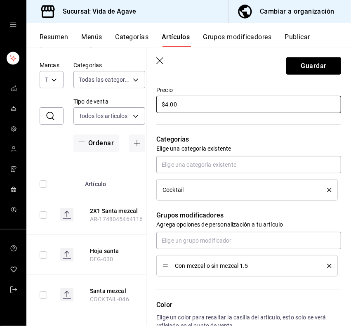
type input "$4.00"
click at [157, 64] on icon "button" at bounding box center [160, 61] width 8 height 8
type textarea "x"
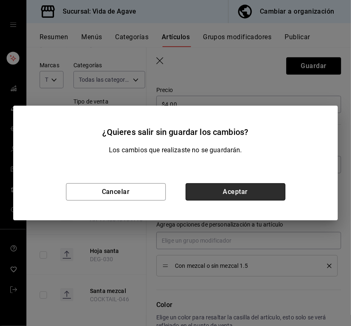
click at [228, 192] on button "Aceptar" at bounding box center [236, 191] width 100 height 17
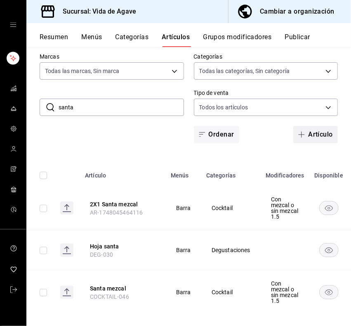
click at [318, 136] on button "Artículo" at bounding box center [316, 134] width 45 height 17
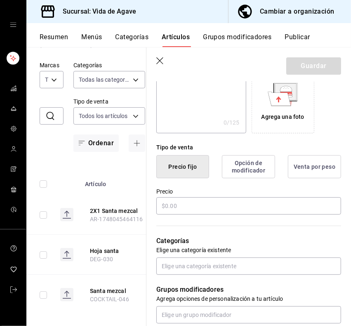
scroll to position [145, 0]
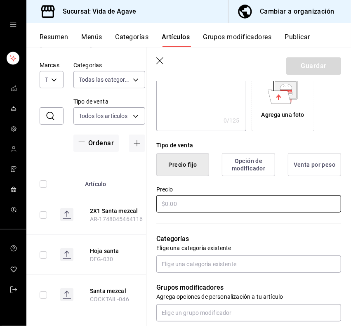
type input "Santa mezcal"
click at [255, 211] on input "text" at bounding box center [248, 203] width 185 height 17
type input "$40.00"
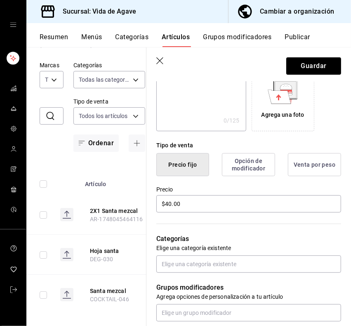
click at [250, 253] on div "Categorías Elige una categoría existente" at bounding box center [244, 243] width 195 height 59
click at [245, 262] on input "text" at bounding box center [248, 264] width 185 height 17
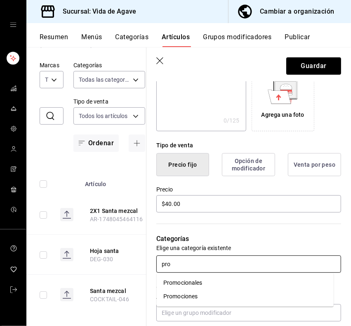
type input "prom"
click at [193, 301] on li "Promociones" at bounding box center [245, 297] width 177 height 14
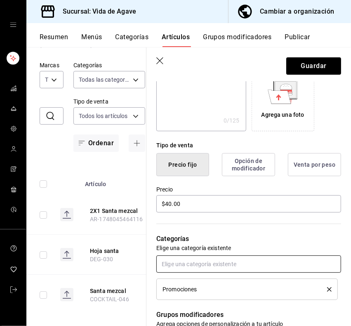
scroll to position [362, 0]
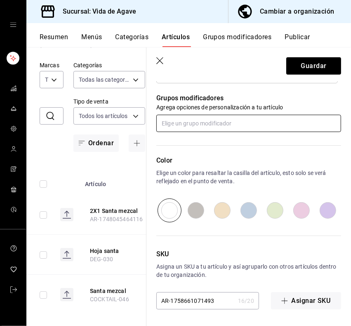
click at [220, 126] on input "text" at bounding box center [248, 123] width 185 height 17
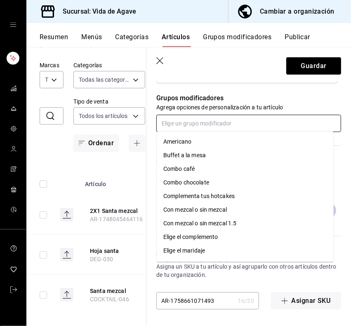
type input "1"
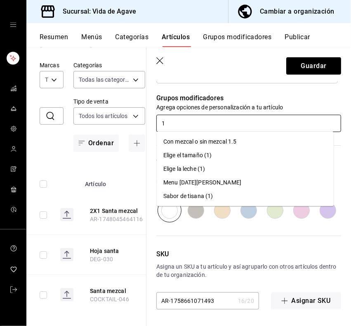
click at [213, 139] on div "Con mezcal o sin mezcal 1.5" at bounding box center [201, 142] width 74 height 9
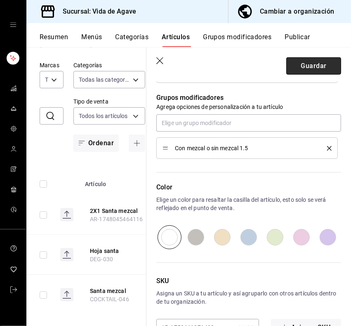
click at [312, 62] on button "Guardar" at bounding box center [314, 65] width 55 height 17
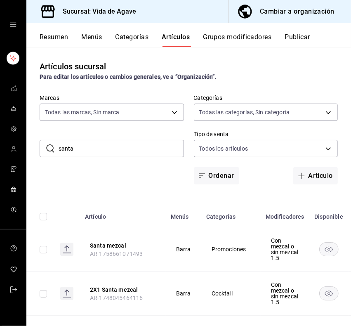
click at [130, 178] on div "​ santa ​ Marcas Todas las marcas, Sin marca ff43da10-eb43-4a6c-9b53-a479317cfa…" at bounding box center [188, 140] width 325 height 90
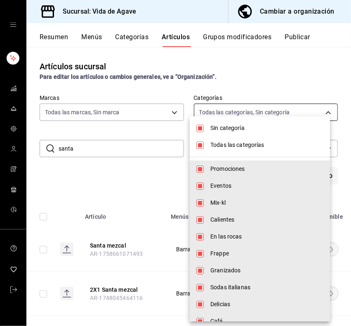
click at [264, 115] on body "Sucursal: Vida de Agave Cambiar a organización Resumen Menús Categorías Artícul…" at bounding box center [175, 163] width 351 height 326
click at [230, 139] on li "Todas las categorías" at bounding box center [260, 145] width 140 height 17
checkbox input "false"
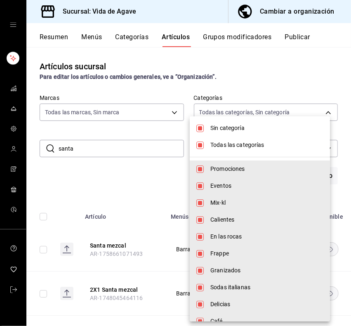
checkbox input "false"
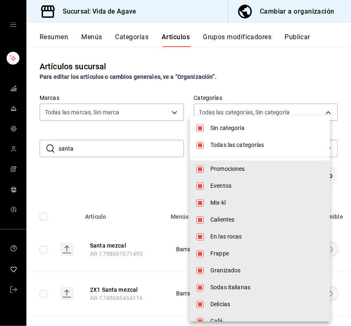
checkbox input "false"
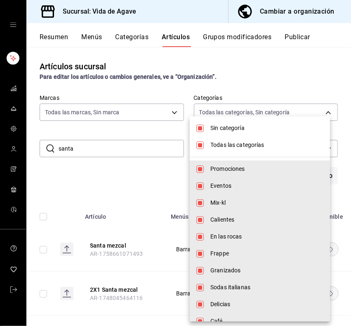
checkbox input "false"
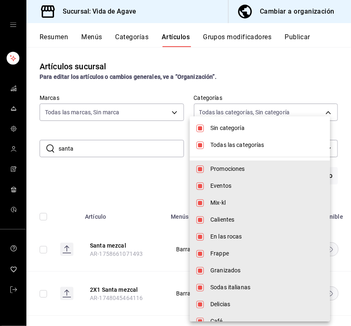
checkbox input "false"
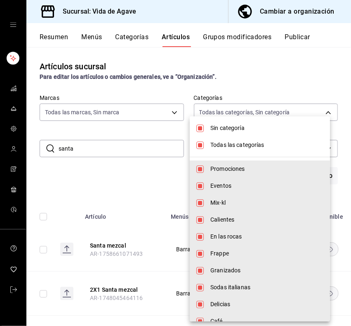
checkbox input "false"
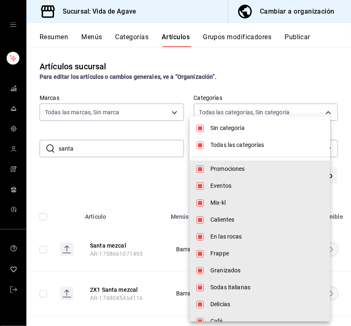
checkbox input "false"
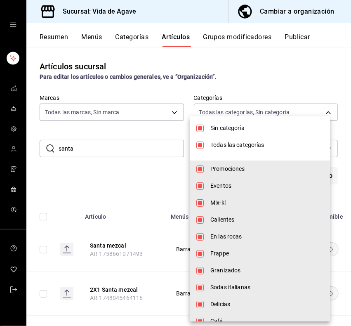
checkbox input "false"
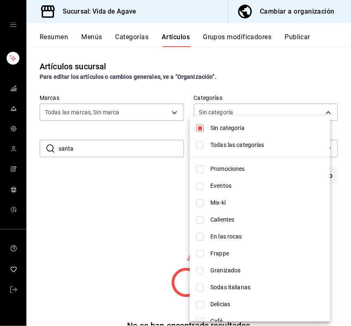
click at [228, 128] on span "Sin categoría" at bounding box center [267, 128] width 113 height 9
checkbox input "false"
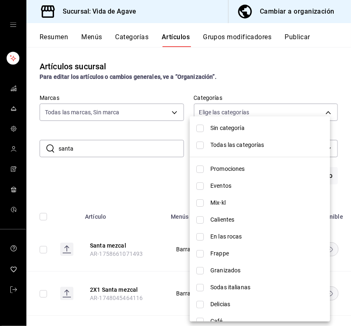
click at [237, 174] on li "Promociones" at bounding box center [260, 169] width 140 height 17
type input "a192e7b2-a707-402c-9537-ca38c738ce02"
checkbox input "true"
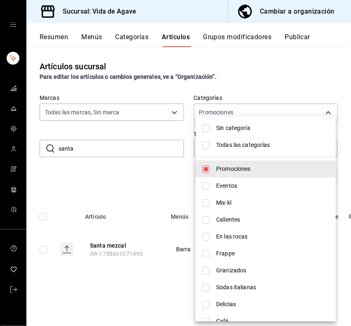
click at [267, 85] on div at bounding box center [175, 163] width 351 height 326
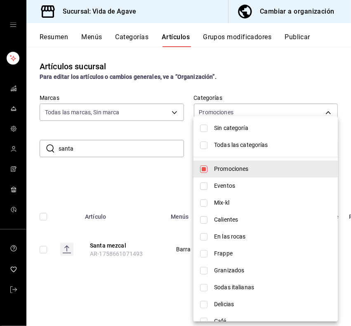
click at [267, 85] on div at bounding box center [175, 163] width 351 height 326
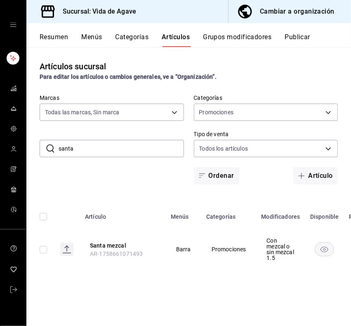
click at [261, 80] on div "Sin categoría Todas las categorías Promociones Eventos Mix-kl Calientes En las …" at bounding box center [175, 163] width 351 height 326
click at [169, 142] on input "santa" at bounding box center [122, 148] width 126 height 17
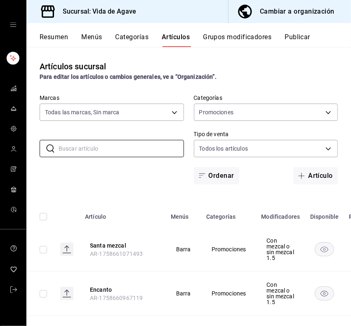
click at [157, 176] on div "​ ​ Marcas Todas las marcas, Sin marca ff43da10-eb43-4a6c-9b53-a479317cfa7e Cat…" at bounding box center [188, 140] width 325 height 90
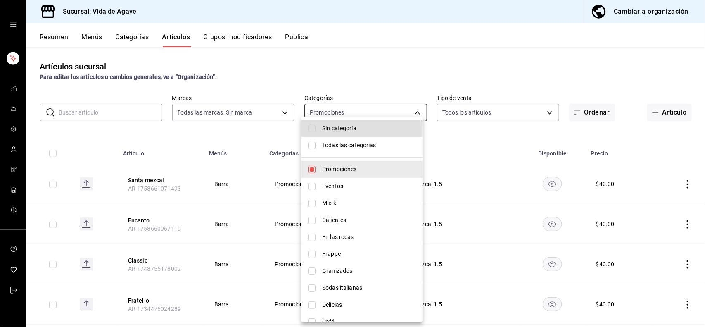
click at [400, 114] on body "Sucursal: Vida de Agave Cambiar a organización Resumen Menús Categorías Artícul…" at bounding box center [352, 163] width 705 height 327
click at [377, 135] on li "Sin categoría" at bounding box center [361, 128] width 121 height 17
checkbox input "true"
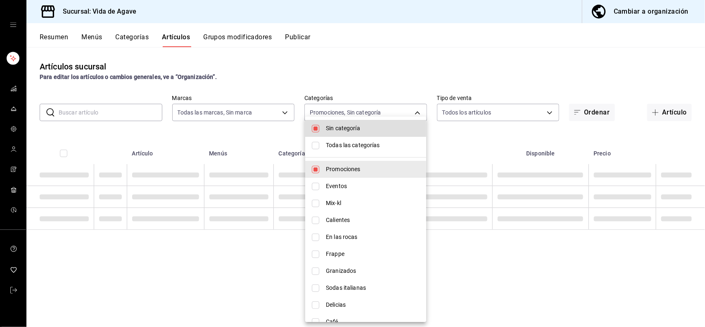
click at [366, 144] on span "Todas las categorías" at bounding box center [373, 145] width 94 height 9
type input "a192e7b2-a707-402c-9537-ca38c738ce02,c2fb65bf-0276-4b6a-a1b7-aaaade811108,a5e4a…"
checkbox input "true"
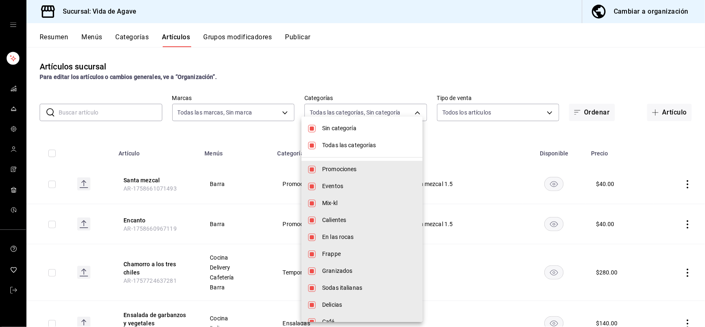
click at [122, 114] on div at bounding box center [352, 163] width 705 height 327
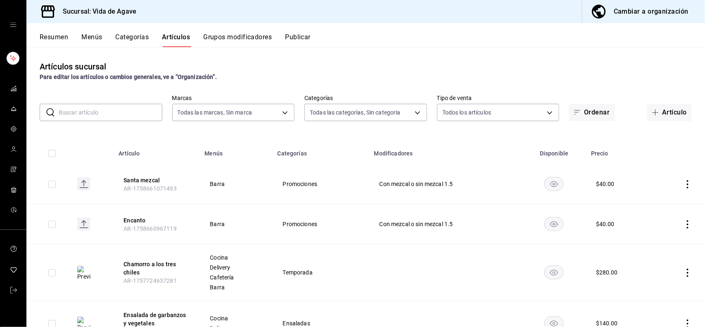
click at [110, 113] on input "text" at bounding box center [111, 112] width 104 height 17
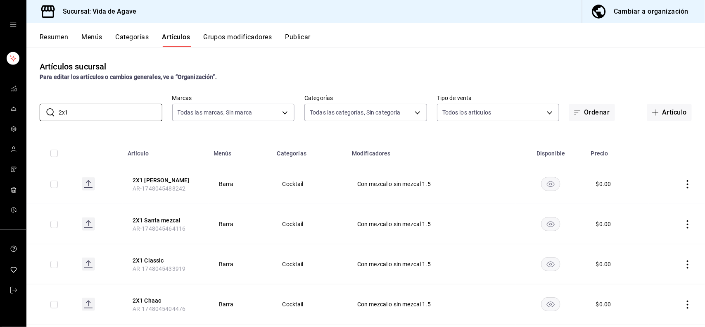
click at [83, 139] on th at bounding box center [98, 151] width 47 height 26
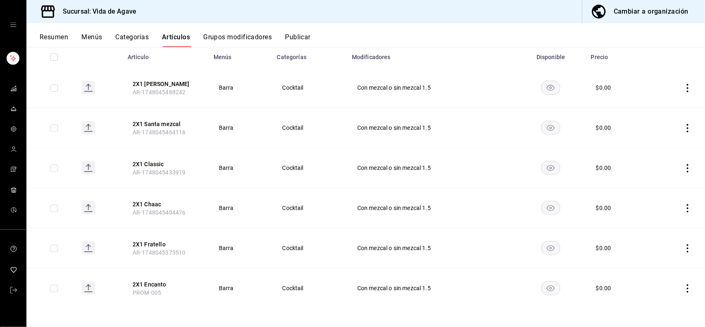
scroll to position [97, 0]
click at [149, 83] on button "2X1 [PERSON_NAME]" at bounding box center [166, 82] width 66 height 8
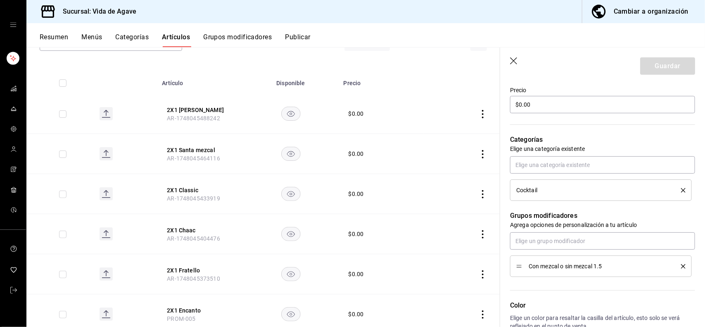
click at [681, 188] on icon "delete" at bounding box center [683, 190] width 5 height 5
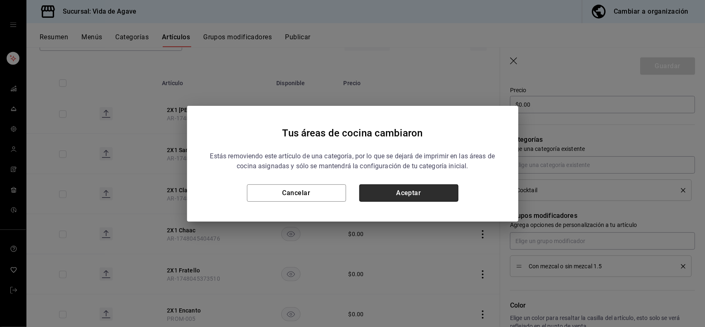
click at [447, 189] on button "Aceptar" at bounding box center [408, 192] width 99 height 17
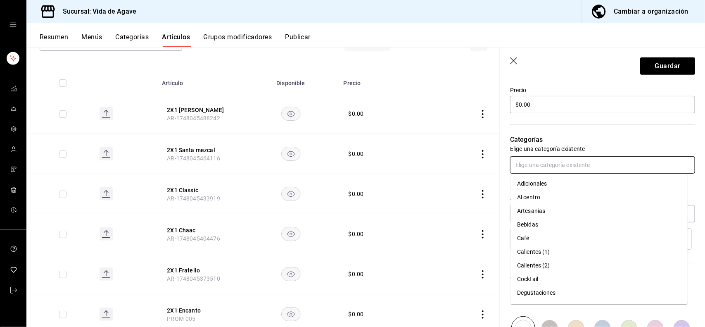
click at [539, 172] on input "text" at bounding box center [602, 164] width 185 height 17
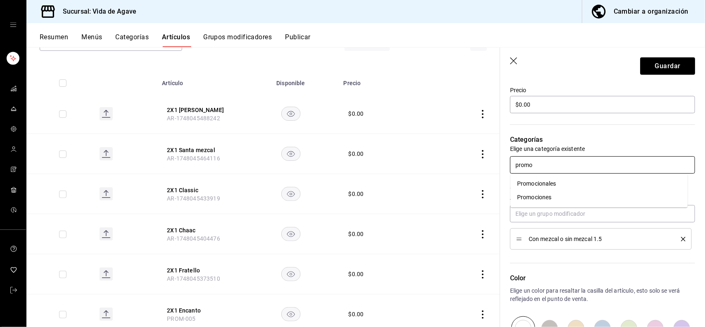
click at [536, 199] on li "Promociones" at bounding box center [598, 197] width 177 height 14
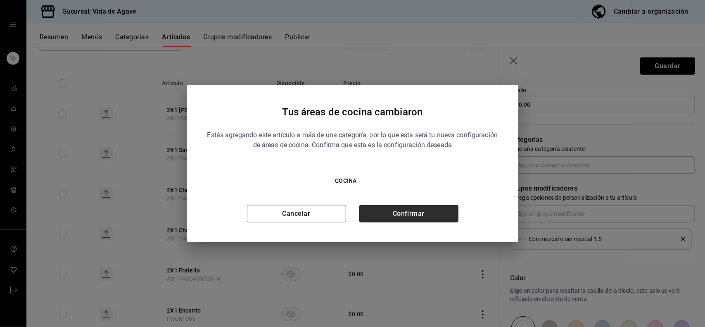
click at [428, 221] on button "Confirmar" at bounding box center [408, 213] width 99 height 17
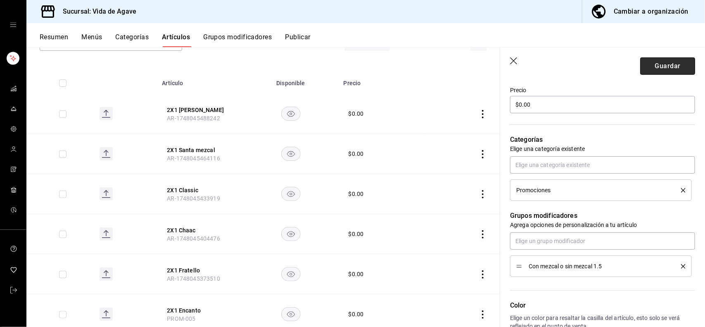
click at [667, 71] on button "Guardar" at bounding box center [667, 65] width 55 height 17
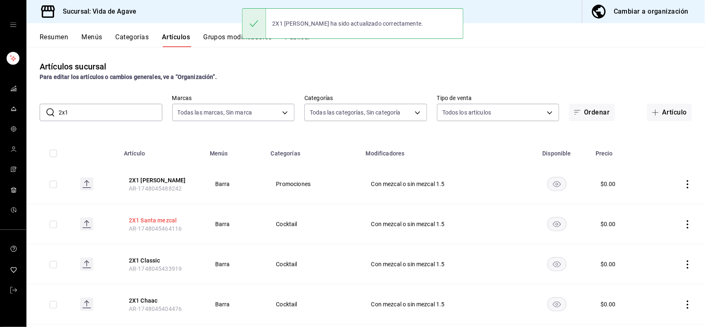
click at [147, 218] on button "2X1 Santa mezcal" at bounding box center [162, 220] width 66 height 8
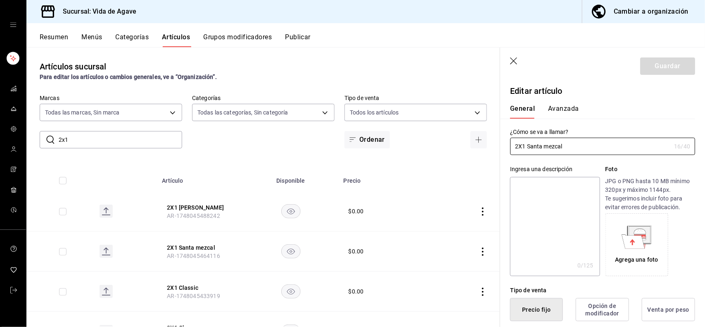
scroll to position [244, 0]
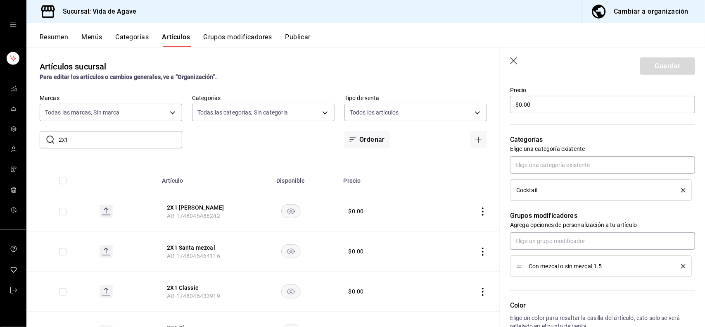
click at [680, 188] on li "Cocktail" at bounding box center [601, 189] width 182 height 21
click at [681, 188] on icon "delete" at bounding box center [683, 190] width 5 height 5
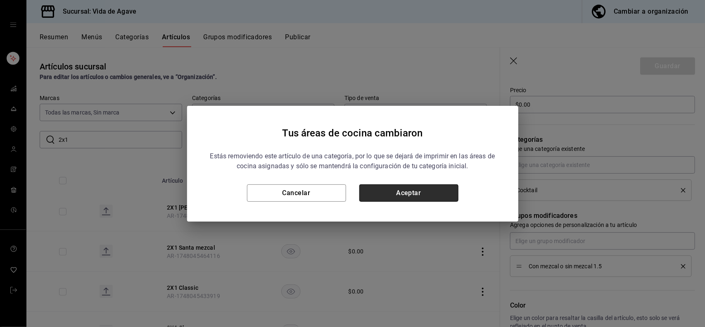
click at [447, 197] on button "Aceptar" at bounding box center [408, 192] width 99 height 17
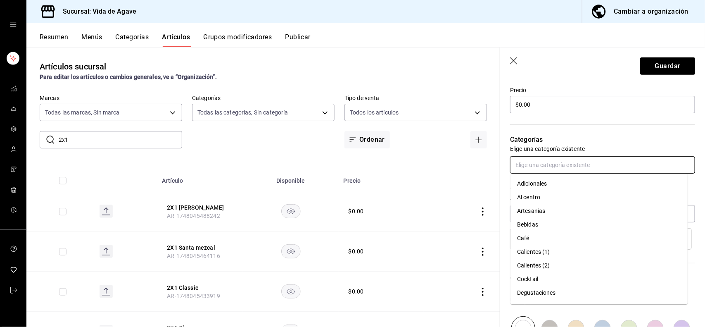
click at [574, 156] on input "text" at bounding box center [602, 164] width 185 height 17
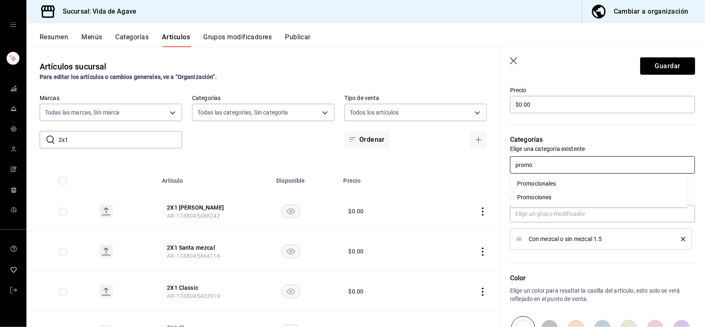
click at [558, 195] on li "Promociones" at bounding box center [598, 197] width 177 height 14
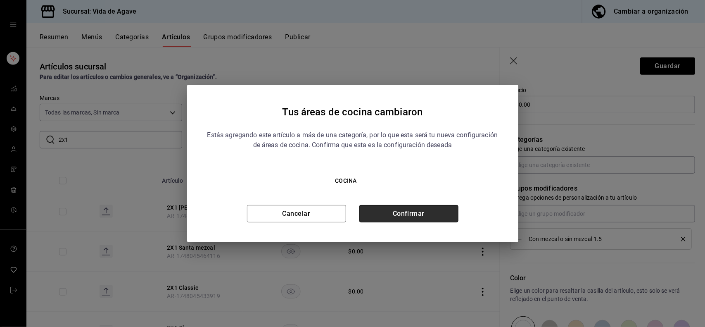
click at [443, 213] on button "Confirmar" at bounding box center [408, 213] width 99 height 17
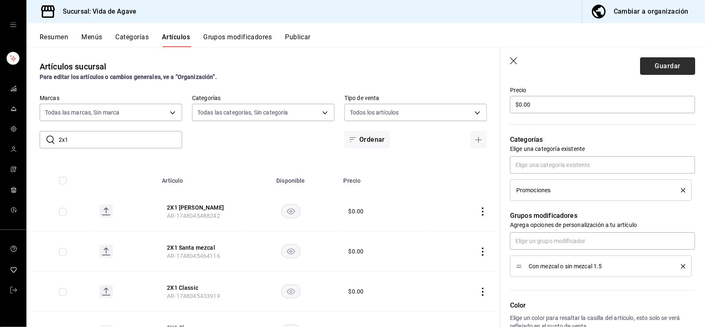
click at [668, 69] on button "Guardar" at bounding box center [667, 65] width 55 height 17
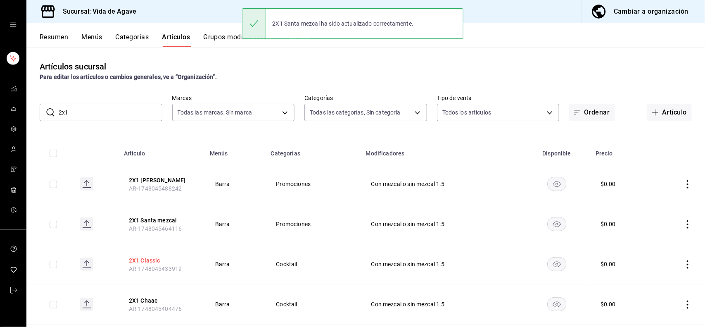
click at [152, 260] on button "2X1 Classic" at bounding box center [162, 260] width 66 height 8
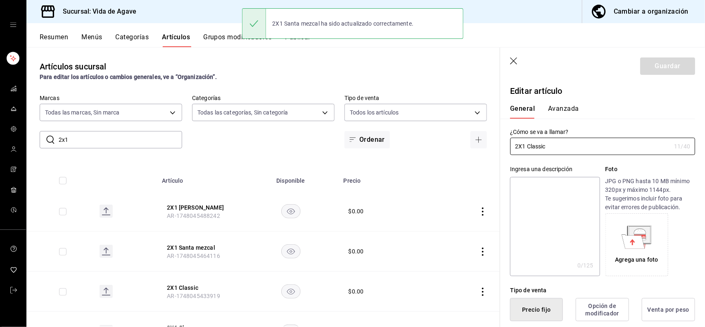
scroll to position [244, 0]
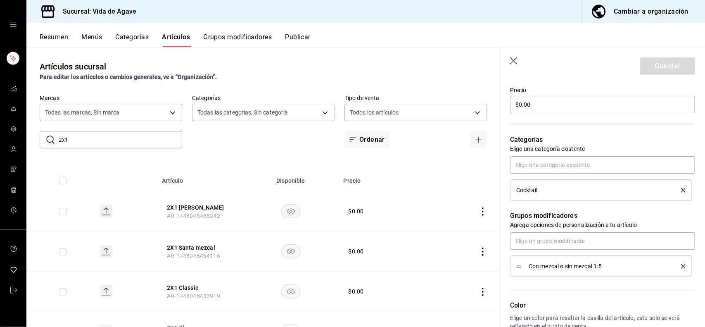
click at [681, 188] on icon "delete" at bounding box center [683, 190] width 5 height 5
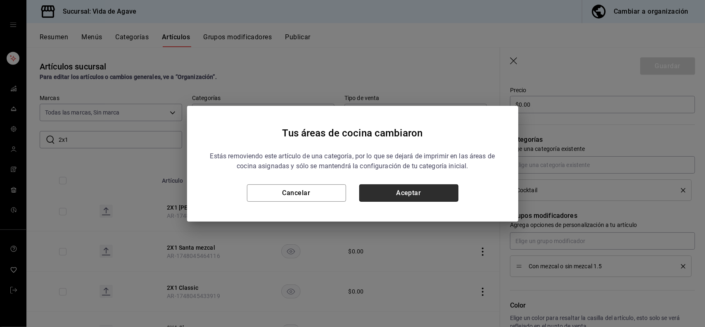
click at [427, 199] on button "Aceptar" at bounding box center [408, 192] width 99 height 17
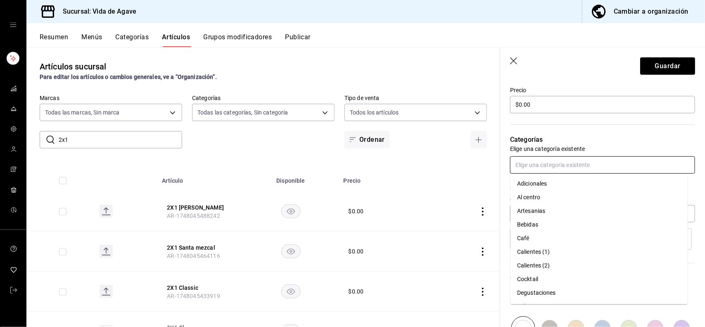
click at [595, 166] on input "text" at bounding box center [602, 164] width 185 height 17
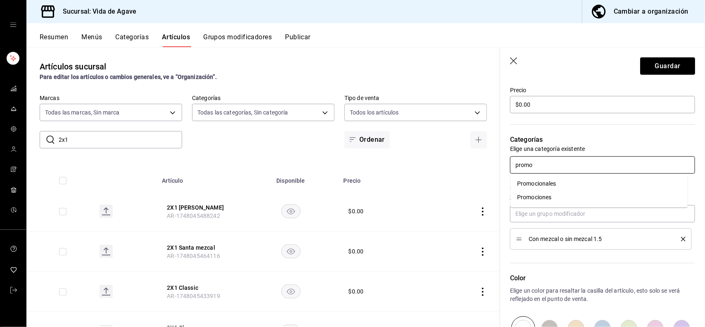
click at [562, 193] on li "Promociones" at bounding box center [598, 197] width 177 height 14
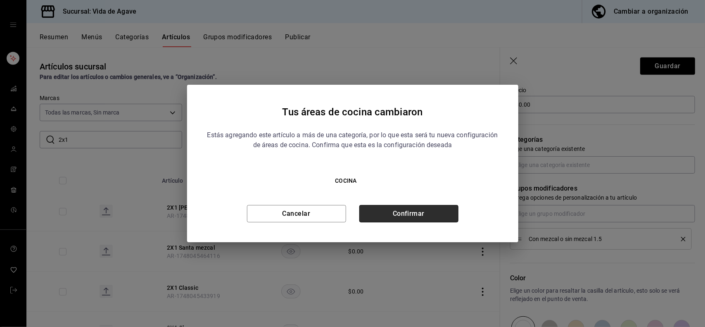
click at [385, 208] on button "Confirmar" at bounding box center [408, 213] width 99 height 17
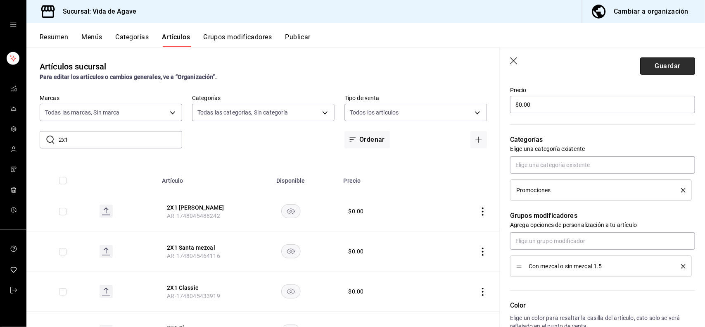
click at [655, 57] on button "Guardar" at bounding box center [667, 65] width 55 height 17
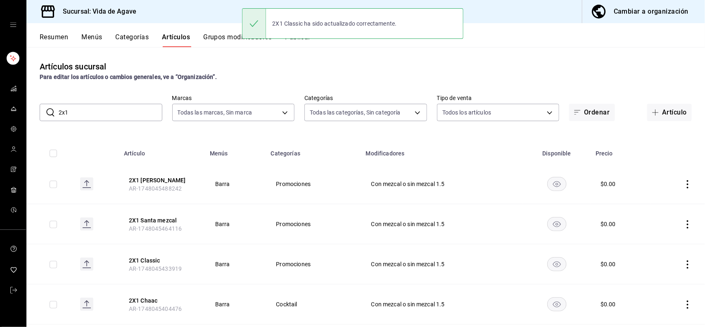
click at [355, 133] on div "Artículos sucursal Para editar los artículos o cambios generales, ve a “Organiz…" at bounding box center [365, 186] width 678 height 279
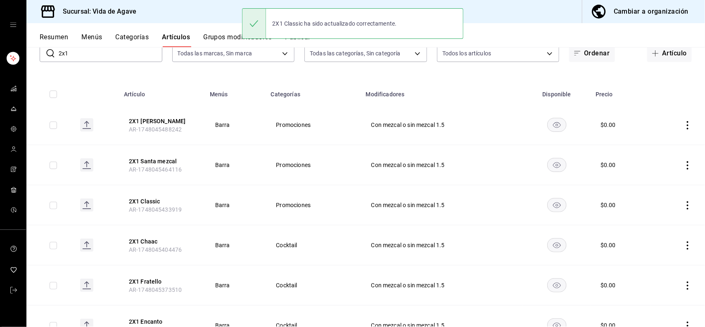
scroll to position [97, 0]
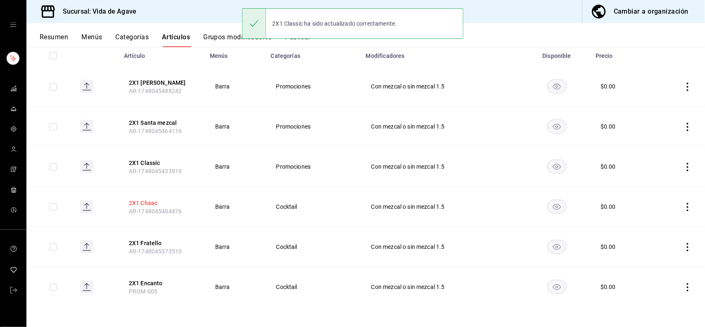
click at [151, 201] on button "2X1 Chaac" at bounding box center [162, 203] width 66 height 8
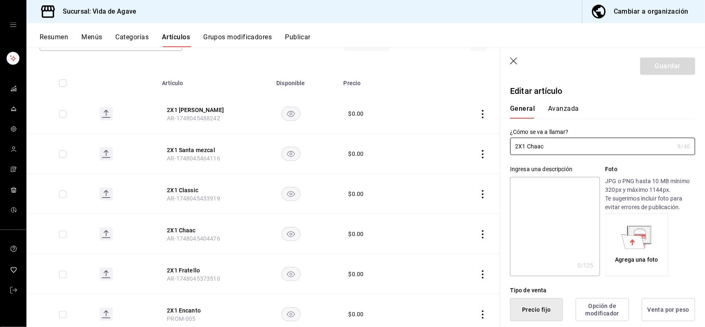
scroll to position [244, 0]
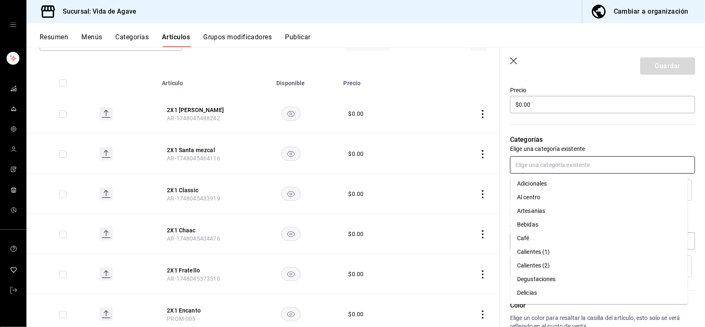
click at [581, 164] on input "text" at bounding box center [602, 164] width 185 height 17
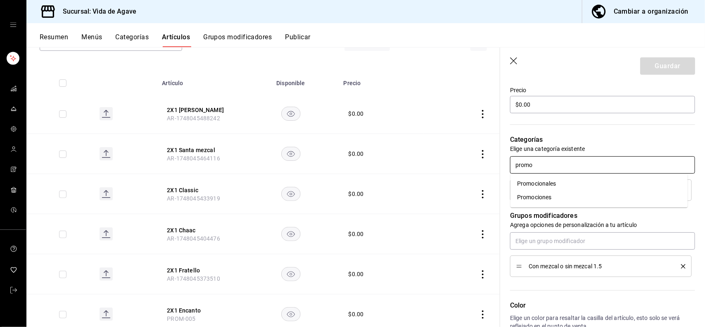
click at [554, 202] on li "Promociones" at bounding box center [598, 197] width 177 height 14
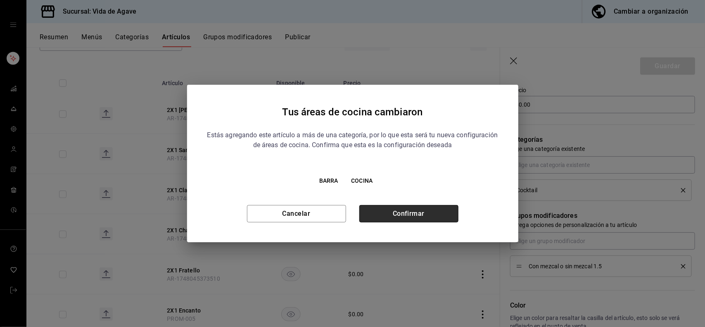
click at [397, 221] on button "Confirmar" at bounding box center [408, 213] width 99 height 17
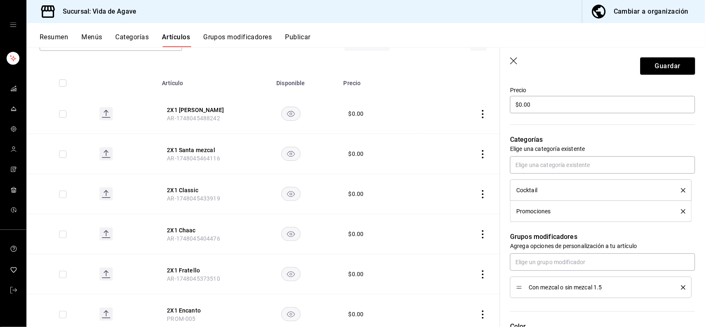
click at [681, 190] on icon "delete" at bounding box center [683, 190] width 5 height 5
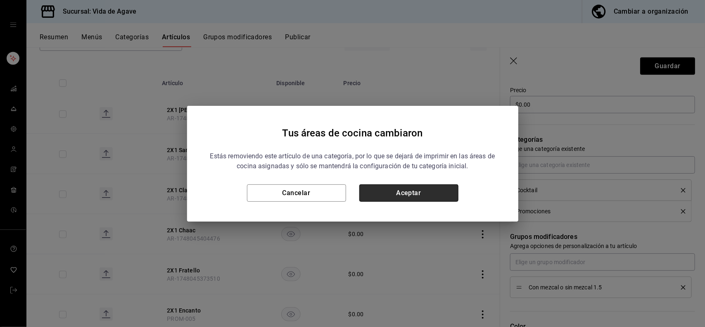
click at [429, 186] on button "Aceptar" at bounding box center [408, 192] width 99 height 17
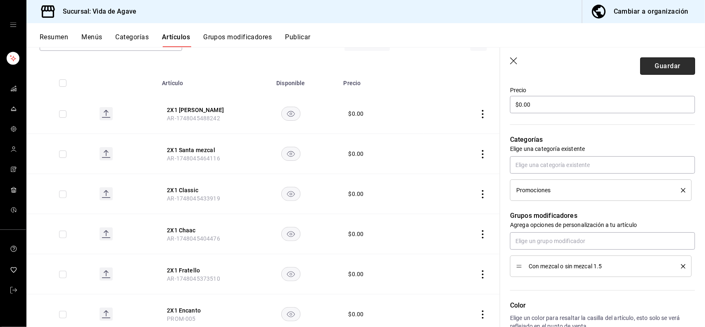
click at [673, 69] on button "Guardar" at bounding box center [667, 65] width 55 height 17
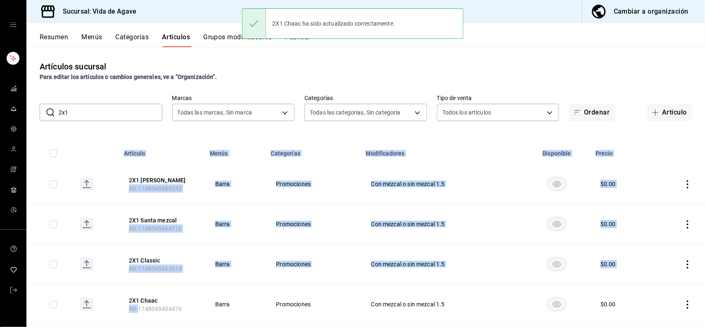
drag, startPoint x: 136, startPoint y: 308, endPoint x: 704, endPoint y: 139, distance: 592.8
click at [704, 139] on div "Artículos sucursal Para editar los artículos o cambios generales, ve a “Organiz…" at bounding box center [365, 186] width 678 height 279
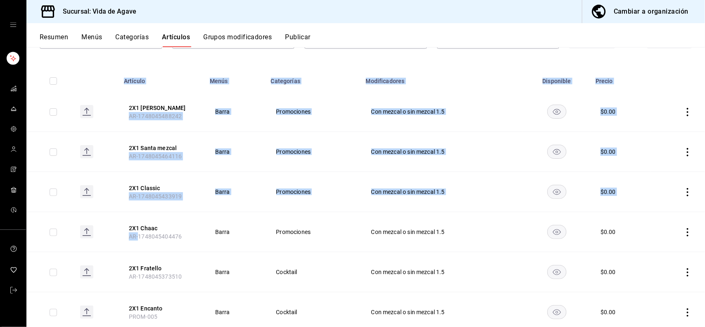
scroll to position [97, 0]
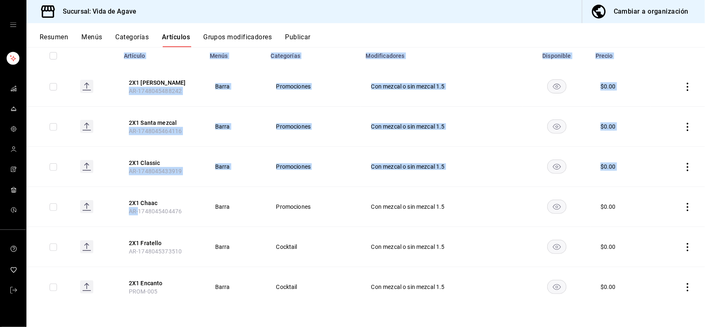
click at [148, 237] on th "2X1 Fratello AR-1748045373510" at bounding box center [162, 247] width 86 height 40
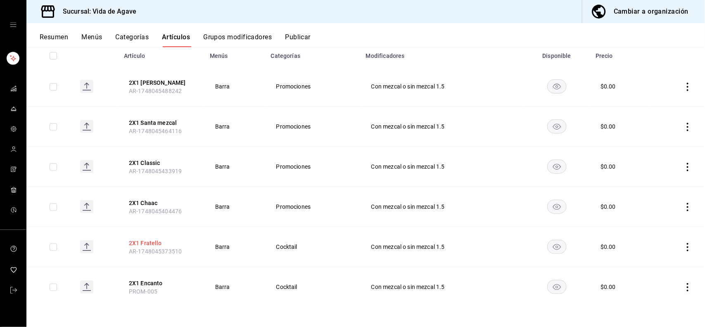
click at [143, 244] on button "2X1 Fratello" at bounding box center [162, 243] width 66 height 8
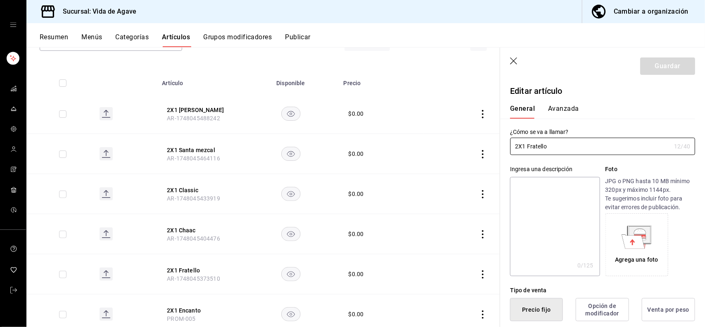
scroll to position [244, 0]
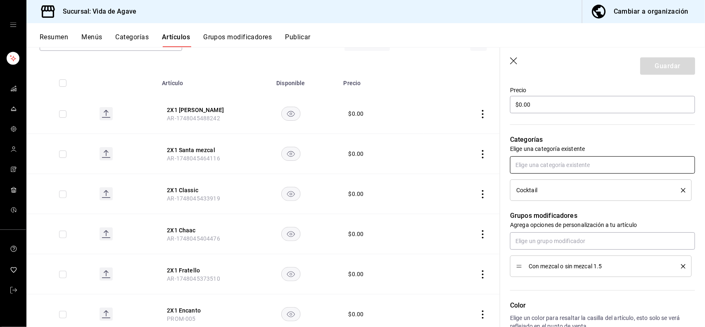
click at [545, 168] on input "text" at bounding box center [602, 164] width 185 height 17
click at [535, 197] on li "Promociones" at bounding box center [598, 197] width 177 height 14
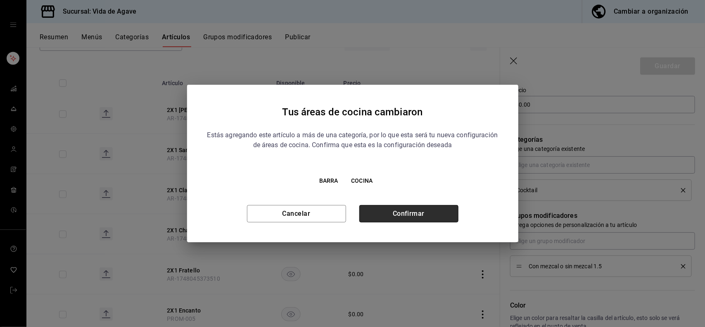
click at [449, 206] on button "Confirmar" at bounding box center [408, 213] width 99 height 17
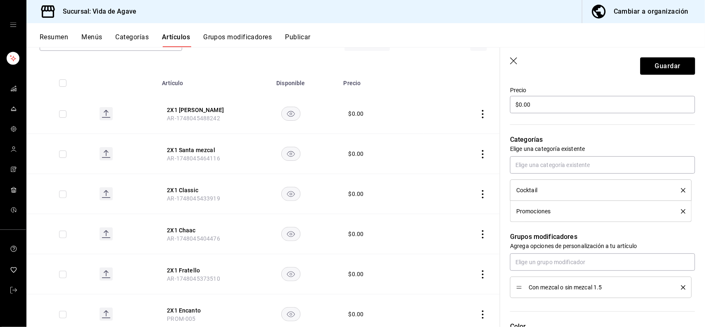
click at [676, 192] on div "Cocktail" at bounding box center [600, 189] width 169 height 9
click at [681, 191] on icon "delete" at bounding box center [683, 190] width 5 height 5
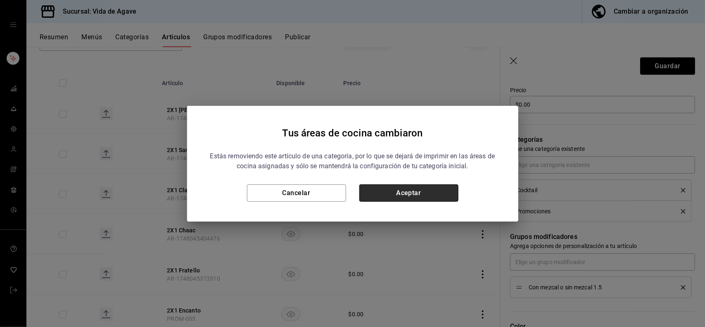
click at [397, 193] on button "Aceptar" at bounding box center [408, 192] width 99 height 17
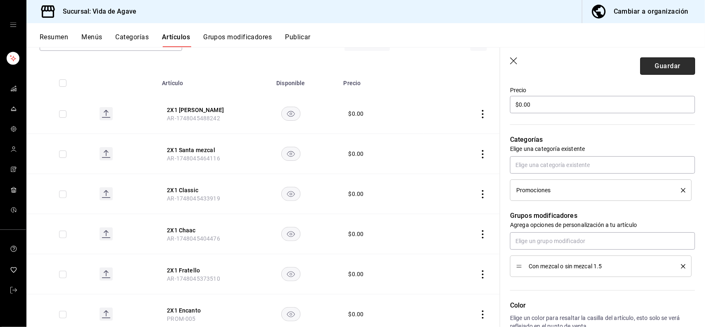
click at [644, 62] on button "Guardar" at bounding box center [667, 65] width 55 height 17
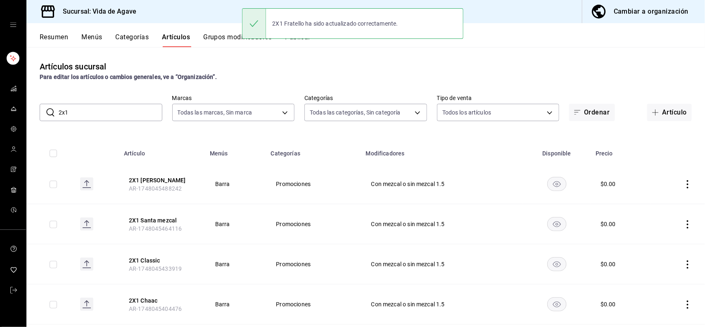
click at [282, 153] on th "Categorías" at bounding box center [313, 151] width 95 height 26
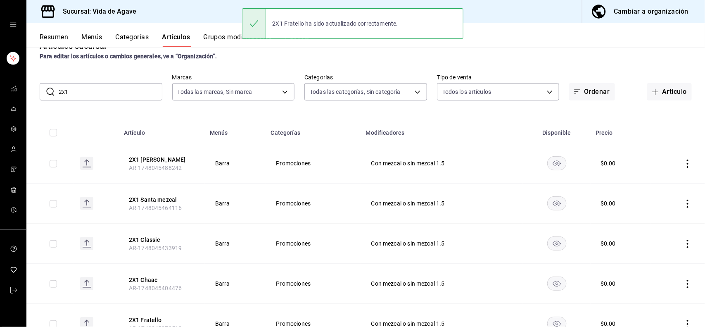
scroll to position [97, 0]
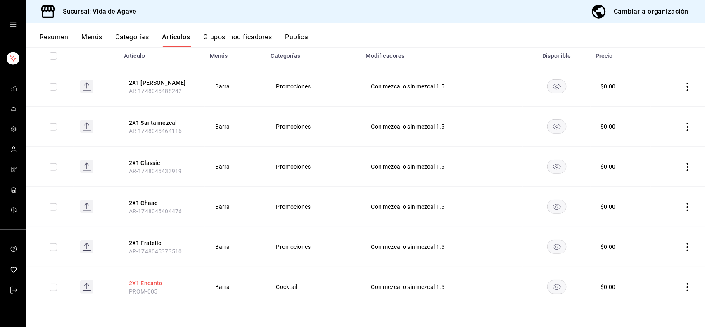
click at [137, 283] on button "2X1 Encanto" at bounding box center [162, 283] width 66 height 8
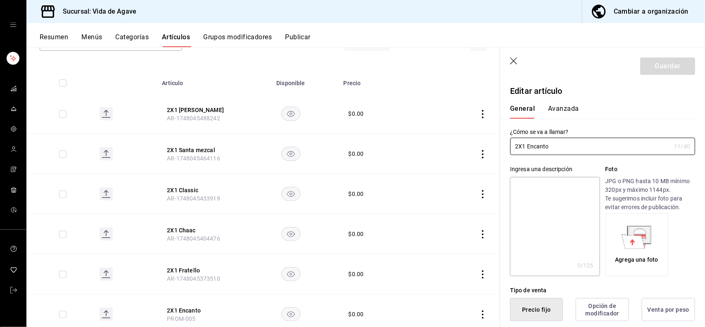
scroll to position [244, 0]
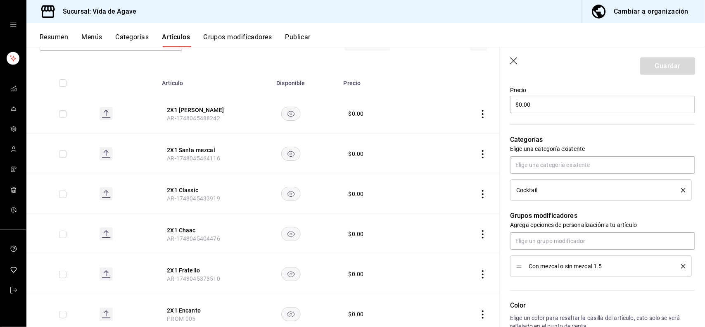
click at [677, 187] on div "Cocktail" at bounding box center [600, 189] width 169 height 9
click at [681, 191] on icon "delete" at bounding box center [683, 190] width 5 height 5
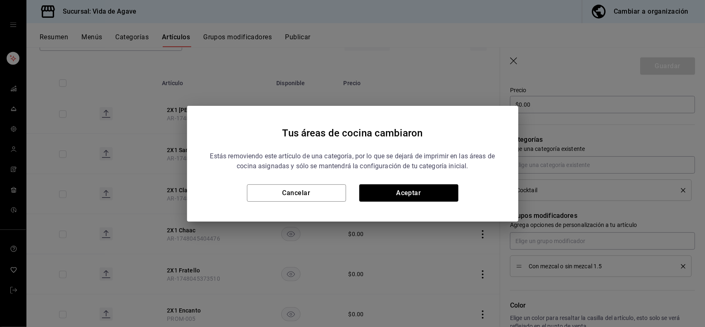
click at [422, 183] on div "Estás removiendo este artículo de una categoría, por lo que se dejará de imprim…" at bounding box center [353, 173] width 292 height 57
click at [422, 188] on button "Aceptar" at bounding box center [408, 192] width 99 height 17
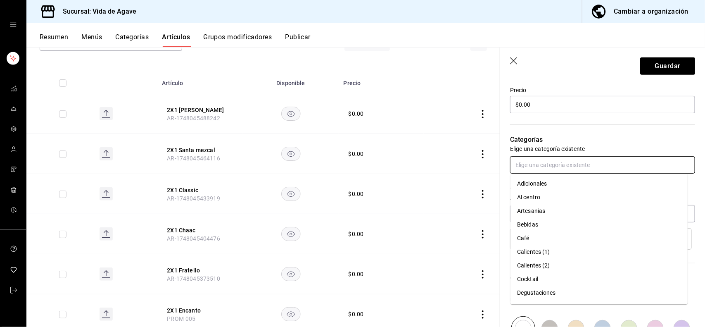
click at [560, 164] on input "text" at bounding box center [602, 164] width 185 height 17
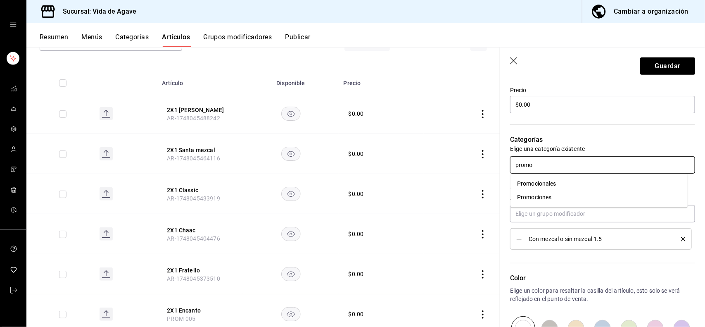
click at [540, 198] on li "Promociones" at bounding box center [598, 197] width 177 height 14
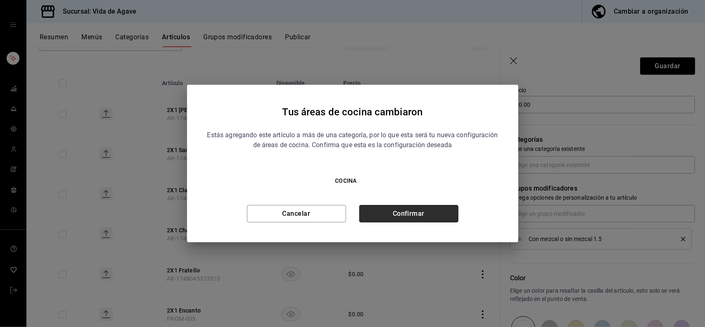
click at [408, 221] on button "Confirmar" at bounding box center [408, 213] width 99 height 17
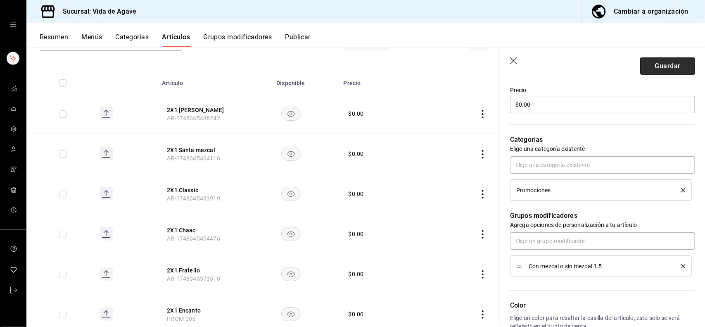
click at [665, 69] on button "Guardar" at bounding box center [667, 65] width 55 height 17
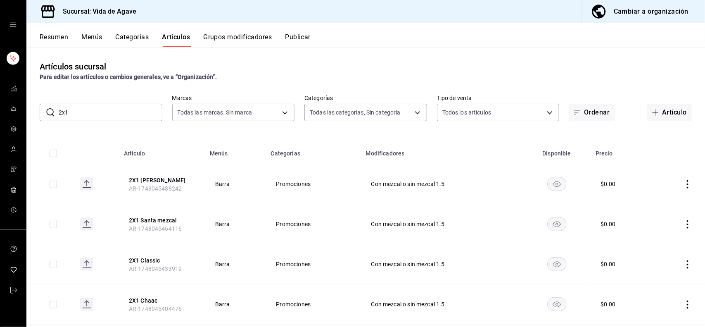
click at [249, 39] on button "Grupos modificadores" at bounding box center [237, 40] width 69 height 14
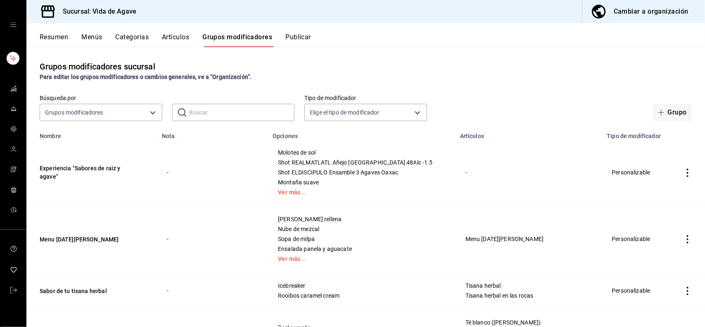
click at [204, 114] on input "text" at bounding box center [242, 112] width 105 height 17
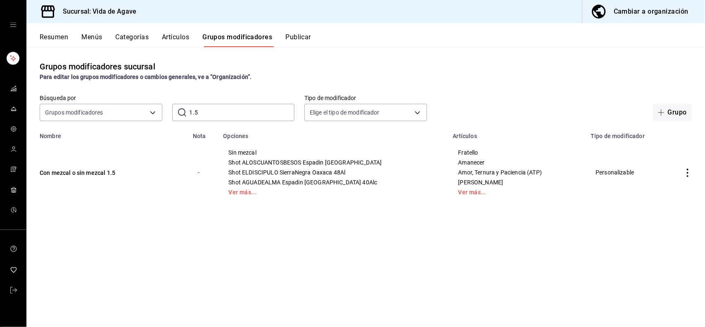
click at [257, 64] on div "Grupos modificadores sucursal Para editar los grupos modificadores o cambios ge…" at bounding box center [365, 70] width 678 height 21
click at [257, 192] on link "Ver más..." at bounding box center [332, 192] width 209 height 6
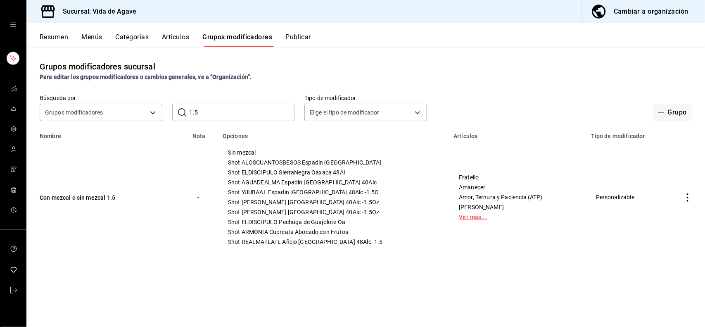
click at [460, 219] on link "Ver más..." at bounding box center [517, 217] width 117 height 6
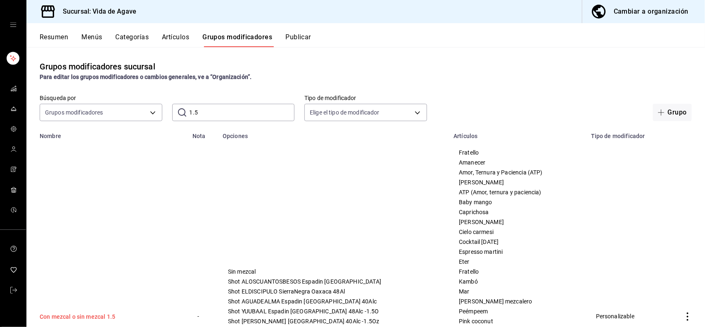
click at [80, 317] on button "Con mezcal o sin mezcal 1.5" at bounding box center [89, 316] width 99 height 8
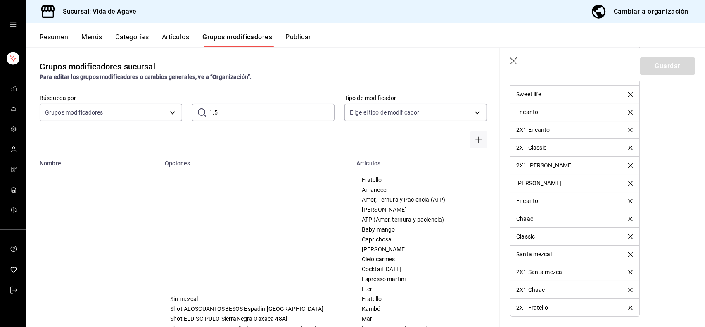
scroll to position [1238, 0]
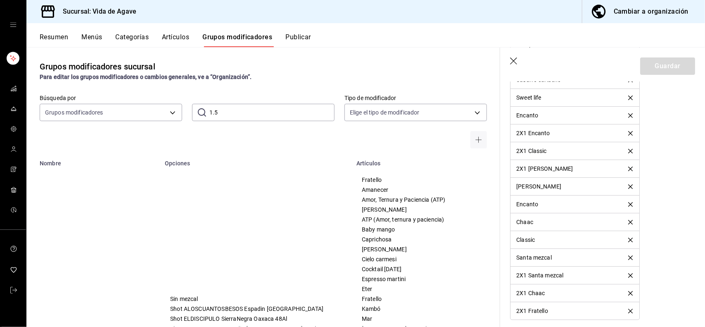
click at [628, 135] on icon "delete" at bounding box center [630, 133] width 5 height 5
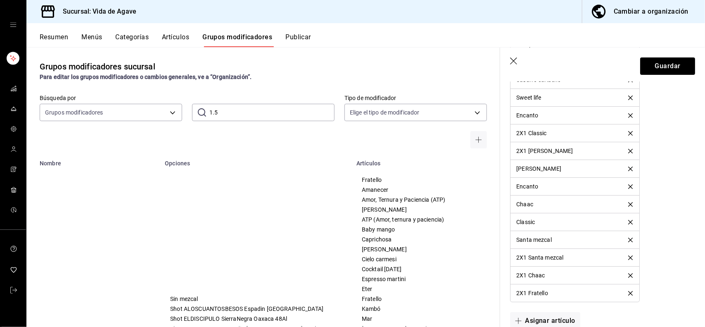
click at [628, 135] on icon "delete" at bounding box center [630, 133] width 5 height 5
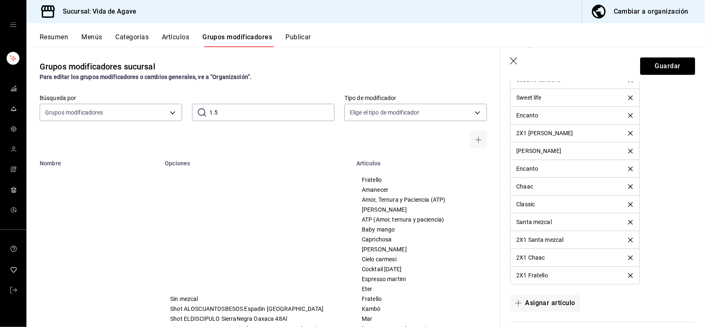
click at [628, 135] on icon "delete" at bounding box center [630, 133] width 5 height 5
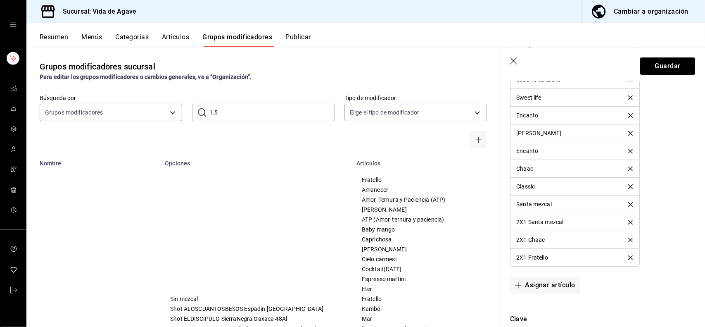
click at [628, 224] on icon "delete" at bounding box center [630, 222] width 5 height 5
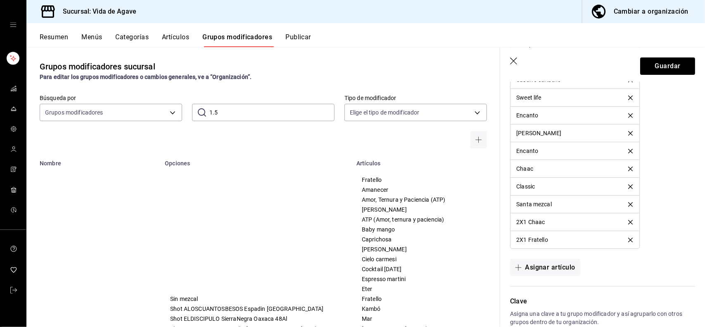
click at [628, 224] on icon "delete" at bounding box center [630, 222] width 5 height 5
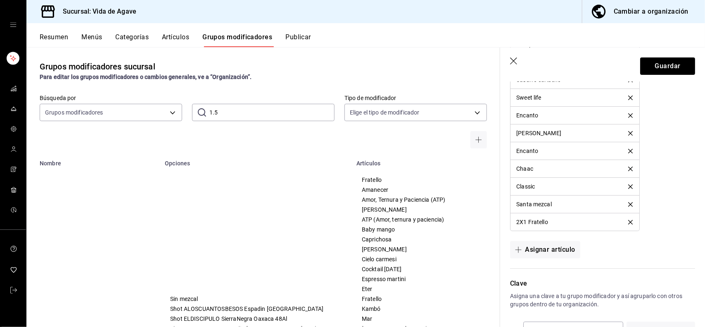
click at [628, 224] on icon "delete" at bounding box center [630, 222] width 5 height 5
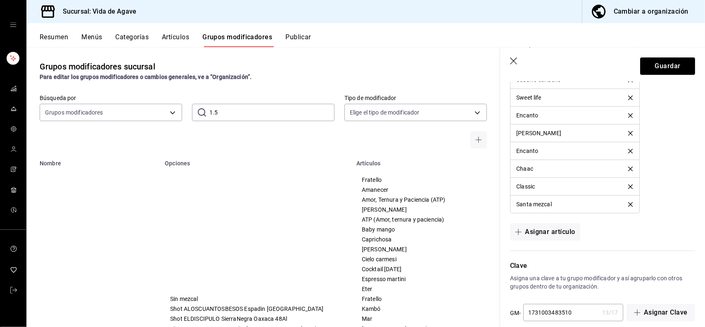
click at [659, 57] on header "Guardar" at bounding box center [602, 64] width 205 height 34
click at [663, 63] on button "Guardar" at bounding box center [667, 65] width 55 height 17
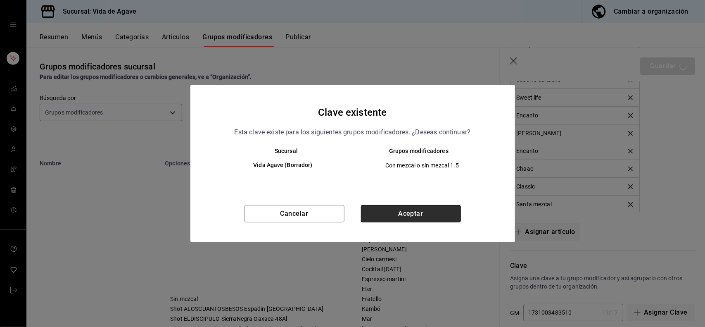
click at [413, 213] on button "Aceptar" at bounding box center [411, 213] width 100 height 17
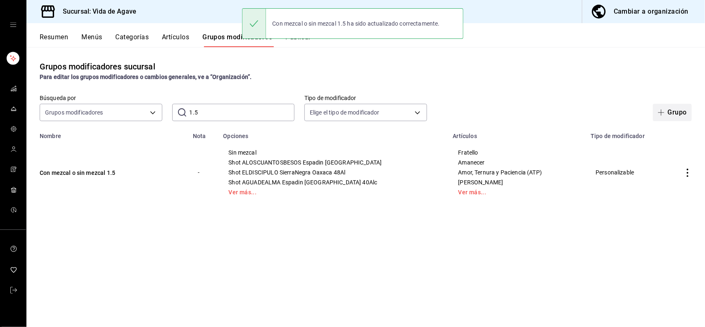
click at [678, 114] on button "Grupo" at bounding box center [672, 112] width 39 height 17
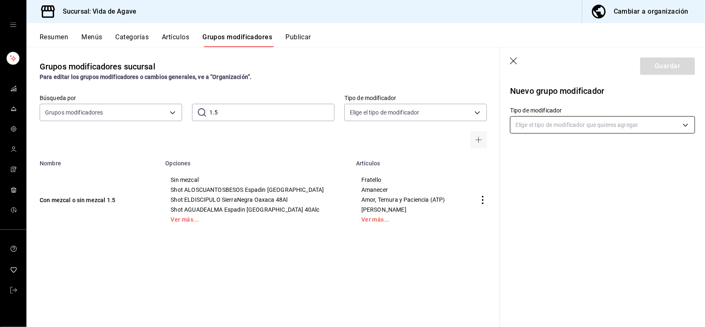
click at [542, 122] on body "Sucursal: Vida de Agave Cambiar a organización Resumen Menús Categorías Artícul…" at bounding box center [352, 163] width 705 height 327
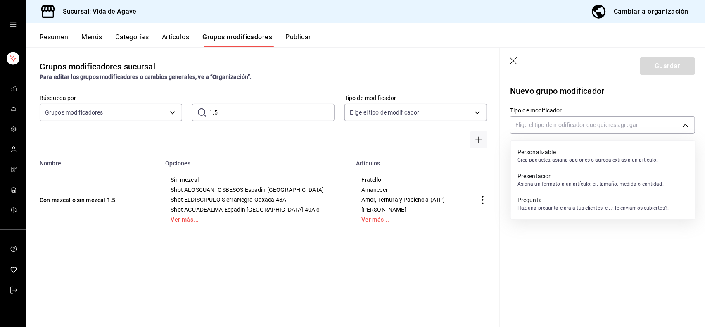
click at [540, 157] on p "Crea paquetes, asigna opciones o agrega extras a un artículo." at bounding box center [587, 159] width 140 height 7
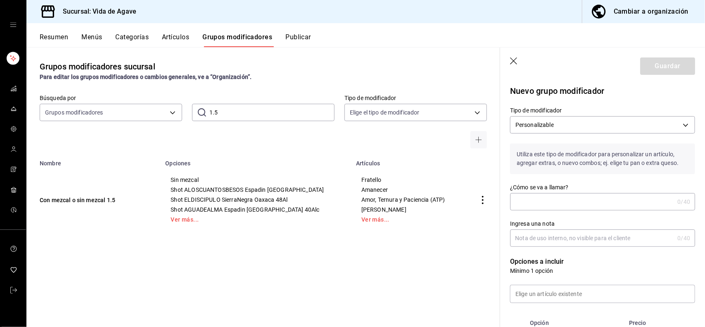
click at [544, 197] on input "¿Cómo se va a llamar?" at bounding box center [592, 201] width 164 height 17
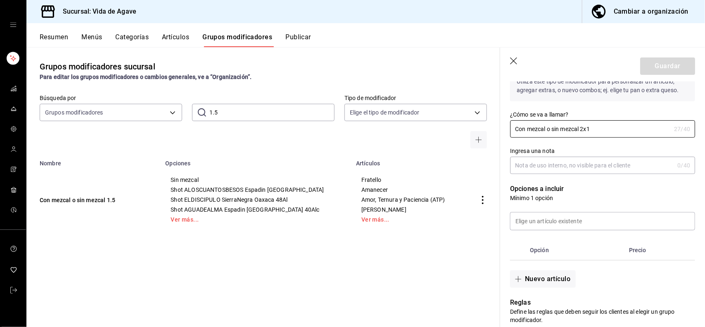
scroll to position [83, 0]
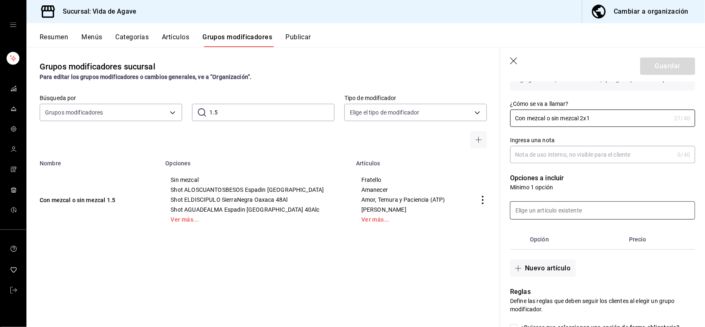
click at [581, 207] on input at bounding box center [602, 210] width 184 height 17
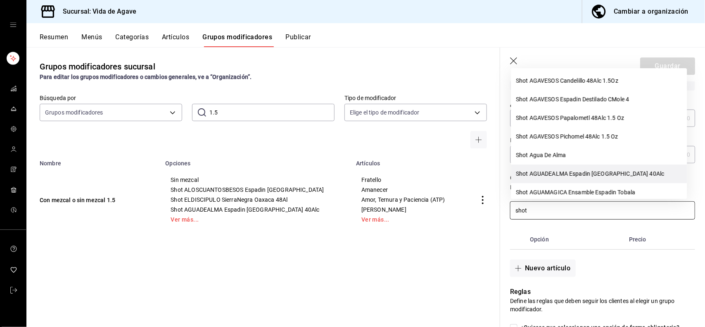
click at [606, 173] on li "Shot AGUADEALMA Espadin [GEOGRAPHIC_DATA] 40Alc" at bounding box center [599, 173] width 176 height 19
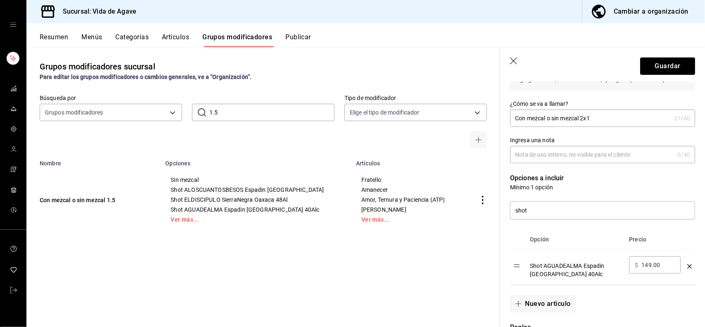
click at [657, 265] on input "149.00" at bounding box center [657, 265] width 33 height 8
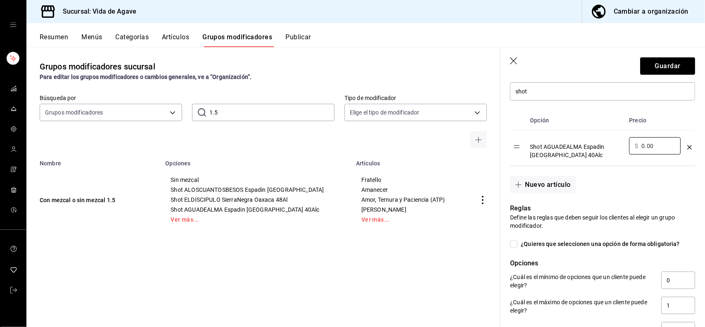
scroll to position [201, 0]
click at [535, 184] on button "Nuevo artículo" at bounding box center [542, 185] width 65 height 17
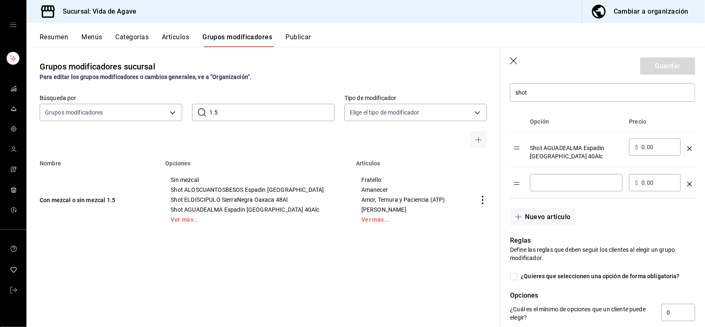
click at [687, 184] on icon "optionsTable" at bounding box center [689, 184] width 5 height 5
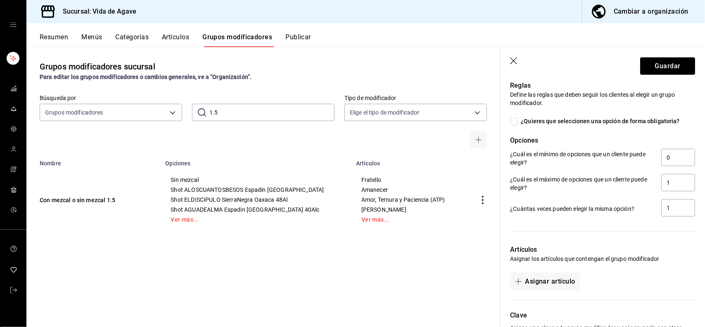
scroll to position [346, 0]
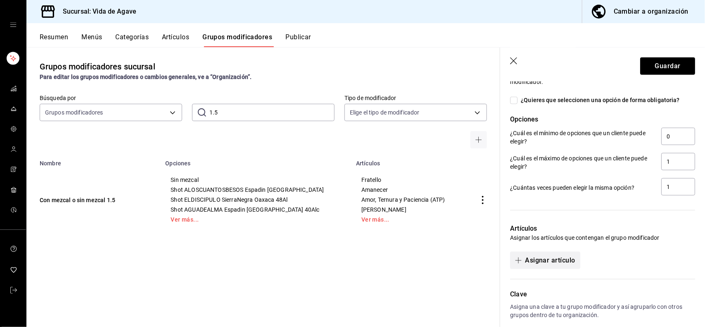
click at [536, 267] on button "Asignar artículo" at bounding box center [545, 259] width 70 height 17
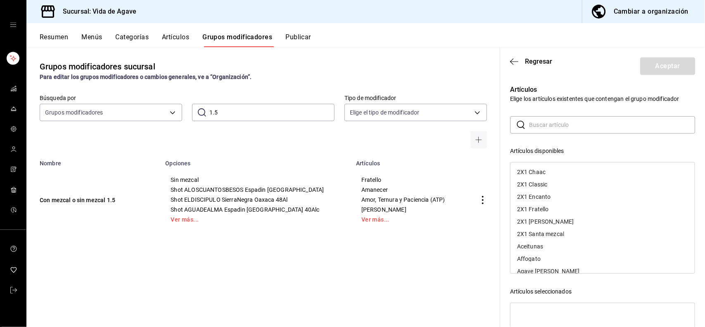
click at [535, 174] on div "2X1 Chaac" at bounding box center [531, 172] width 28 height 6
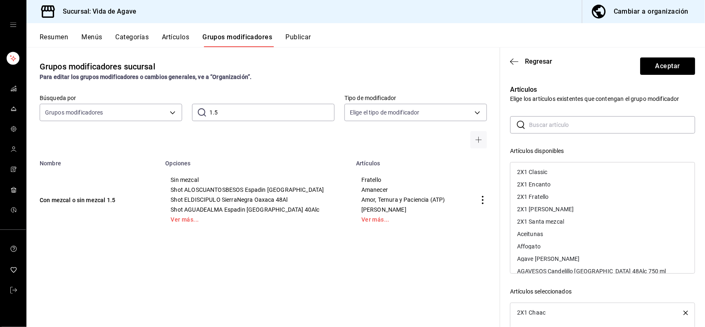
click at [535, 174] on div "2X1 Classic" at bounding box center [532, 172] width 30 height 6
click at [535, 174] on div "2X1 Encanto" at bounding box center [533, 172] width 33 height 6
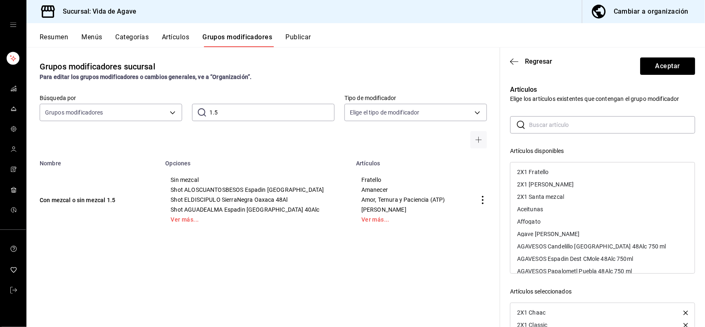
click at [535, 174] on div "2X1 Fratello" at bounding box center [533, 172] width 32 height 6
click at [535, 174] on div "2X1 [PERSON_NAME]" at bounding box center [545, 172] width 57 height 6
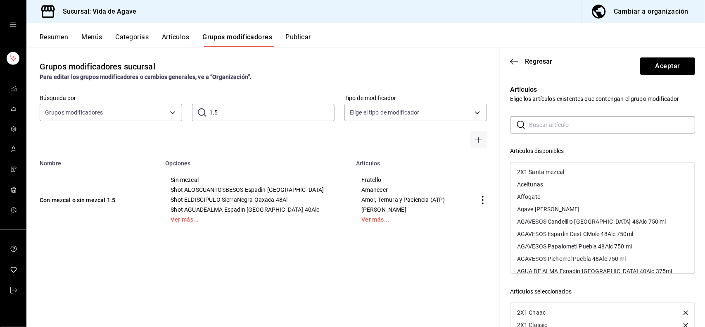
click at [535, 174] on div "2X1 Santa mezcal" at bounding box center [540, 172] width 47 height 6
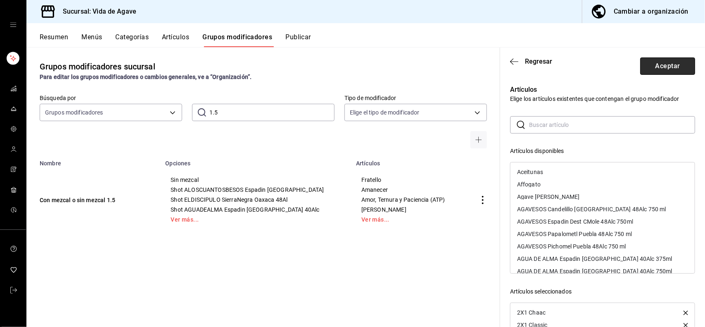
click at [656, 62] on button "Aceptar" at bounding box center [667, 65] width 55 height 17
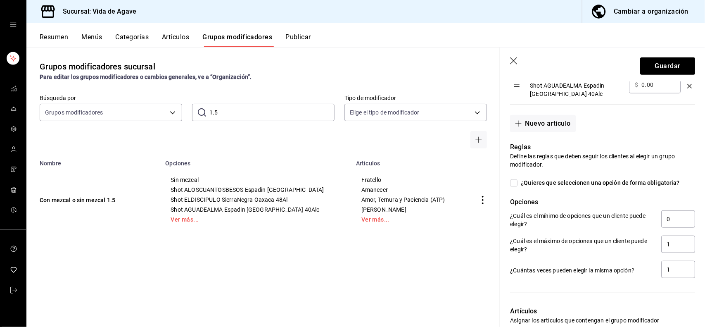
scroll to position [267, 0]
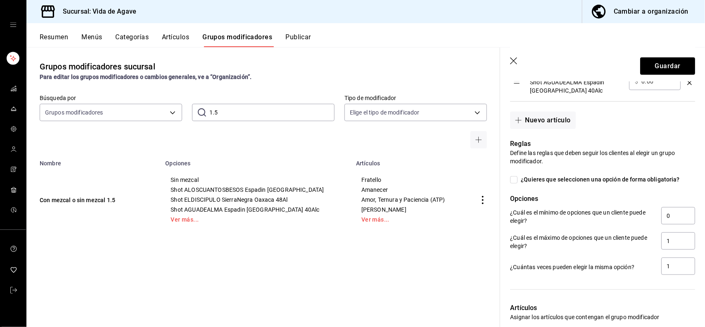
click at [583, 175] on span "¿Quieres que seleccionen una opción de forma obligatoria?" at bounding box center [598, 179] width 162 height 9
click at [517, 176] on input "¿Quieres que seleccionen una opción de forma obligatoria?" at bounding box center [513, 179] width 7 height 7
click at [655, 57] on button "Guardar" at bounding box center [667, 65] width 55 height 17
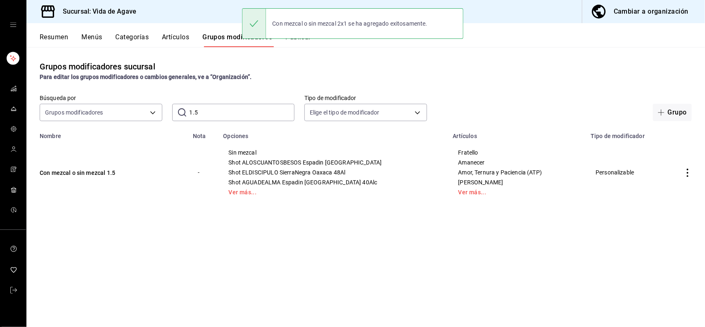
click at [121, 38] on button "Categorías" at bounding box center [132, 40] width 33 height 14
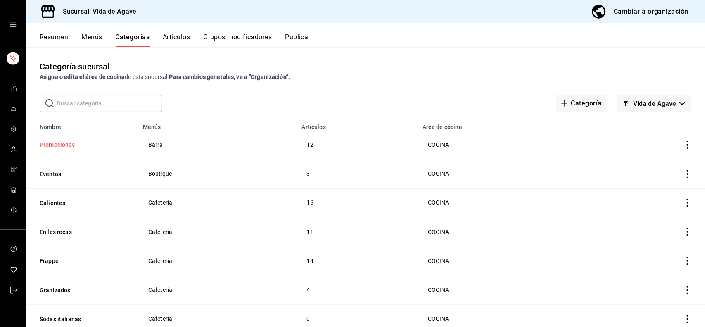
click at [68, 145] on button "Promociones" at bounding box center [81, 144] width 83 height 8
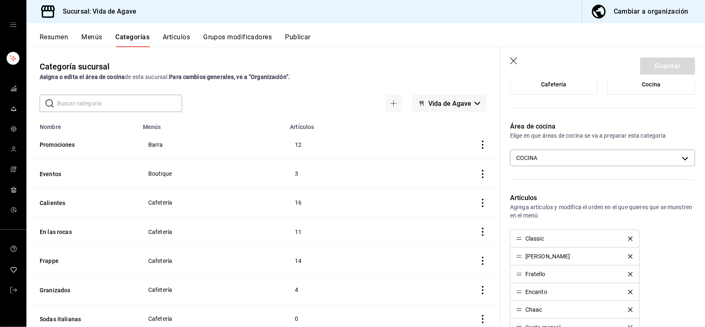
scroll to position [111, 0]
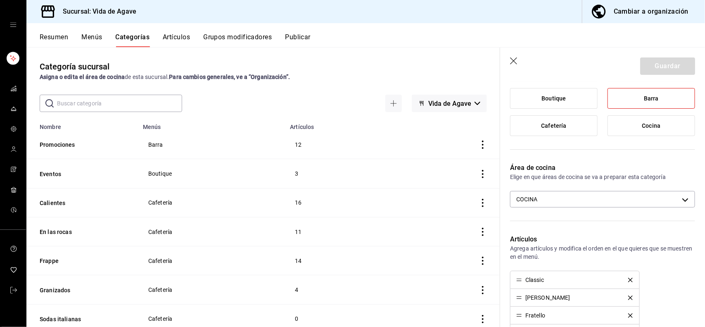
click at [586, 207] on div "Área de cocina Elige en que áreas de cocina se va a preparar esta categoría COC…" at bounding box center [597, 188] width 195 height 71
click at [586, 199] on body "Sucursal: Vida de Agave Cambiar a organización Resumen Menús Categorías Artícul…" at bounding box center [352, 163] width 705 height 327
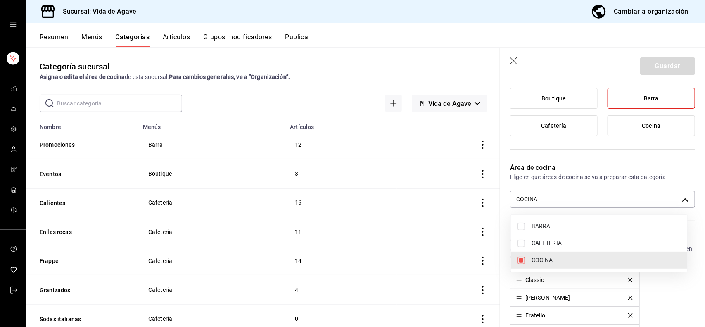
click at [566, 220] on li "BARRA" at bounding box center [599, 226] width 176 height 17
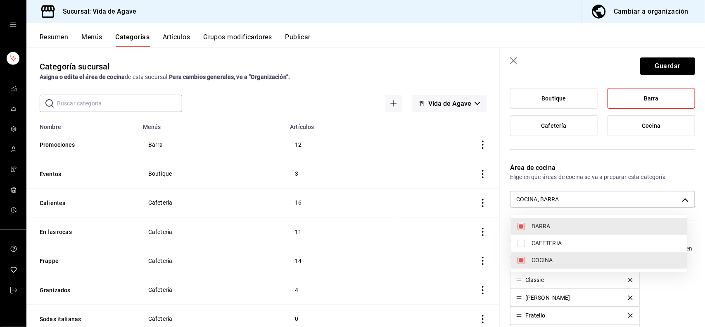
click at [559, 259] on span "COCINA" at bounding box center [605, 260] width 149 height 9
click at [670, 62] on div at bounding box center [352, 163] width 705 height 327
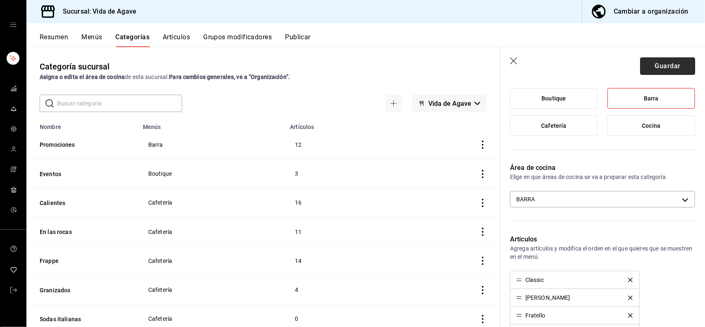
click at [667, 64] on button "Guardar" at bounding box center [667, 65] width 55 height 17
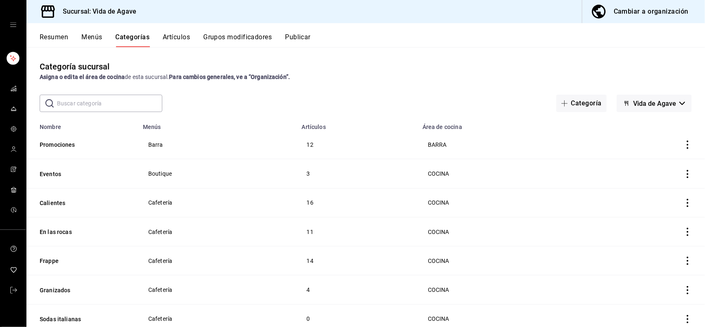
click at [299, 36] on button "Publicar" at bounding box center [298, 40] width 26 height 14
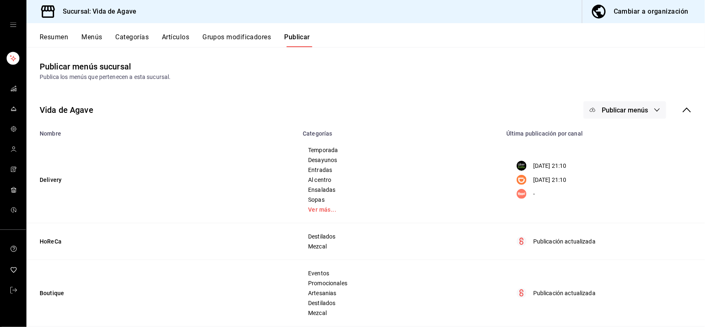
click at [604, 95] on div "Vida de Agave Publicar menús" at bounding box center [365, 110] width 678 height 31
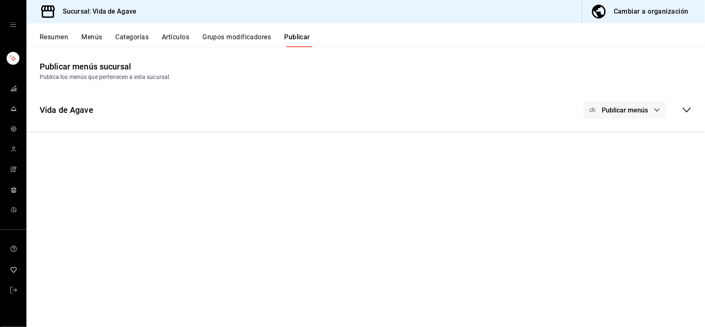
click at [604, 109] on span "Publicar menús" at bounding box center [625, 110] width 46 height 8
click at [605, 206] on circle at bounding box center [600, 205] width 13 height 13
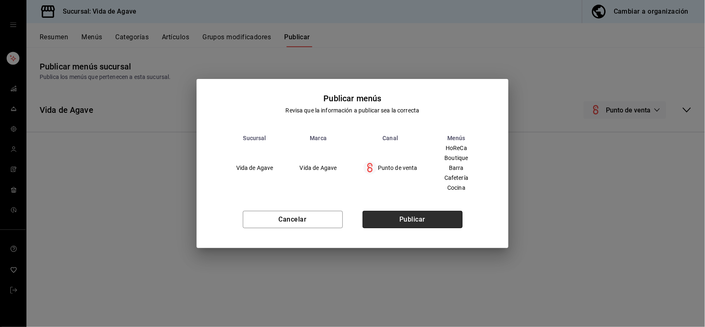
click at [442, 217] on button "Publicar" at bounding box center [413, 219] width 100 height 17
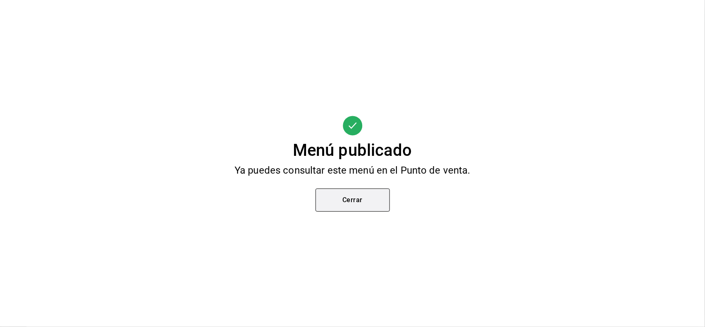
click at [372, 200] on button "Cerrar" at bounding box center [352, 199] width 74 height 23
